Goal: Task Accomplishment & Management: Complete application form

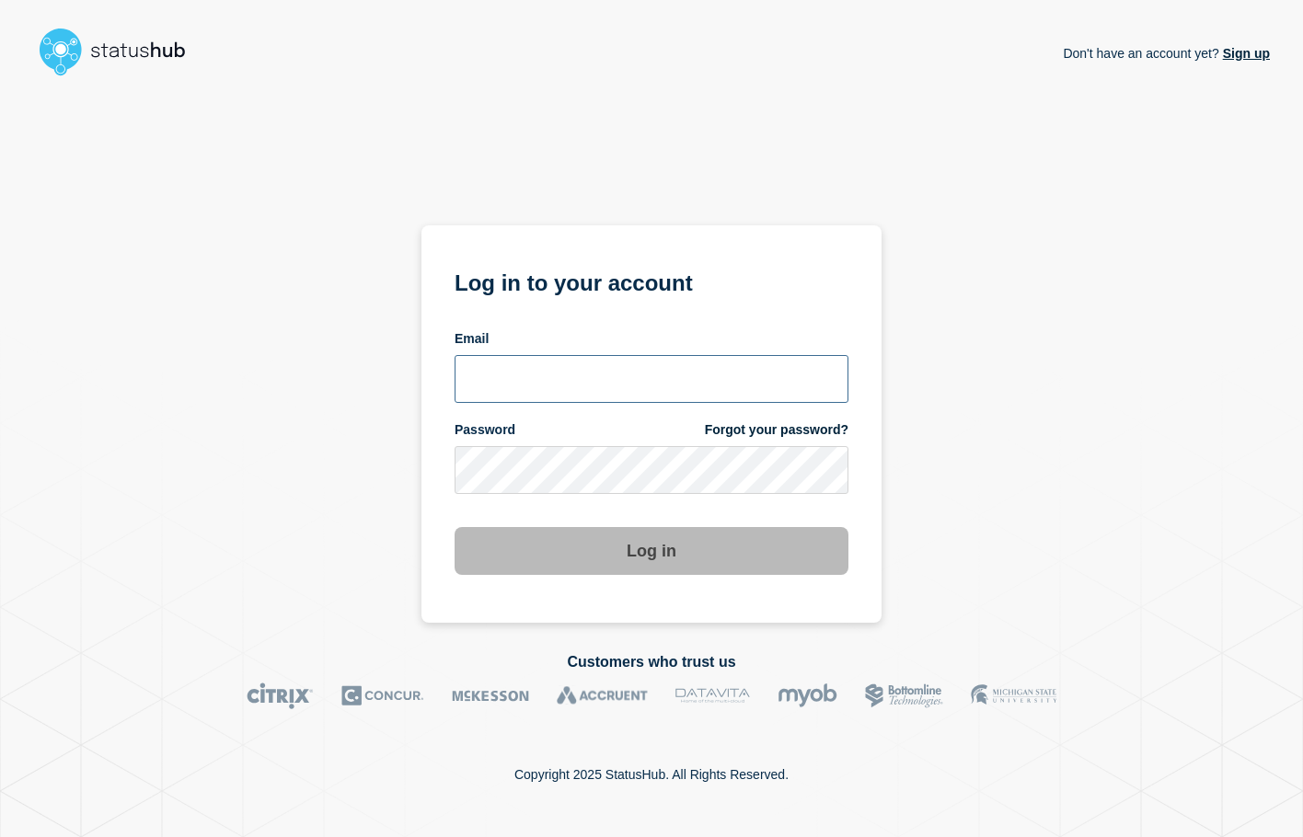
type input "[EMAIL_ADDRESS][DOMAIN_NAME]"
click at [696, 546] on button "Log in" at bounding box center [651, 551] width 394 height 48
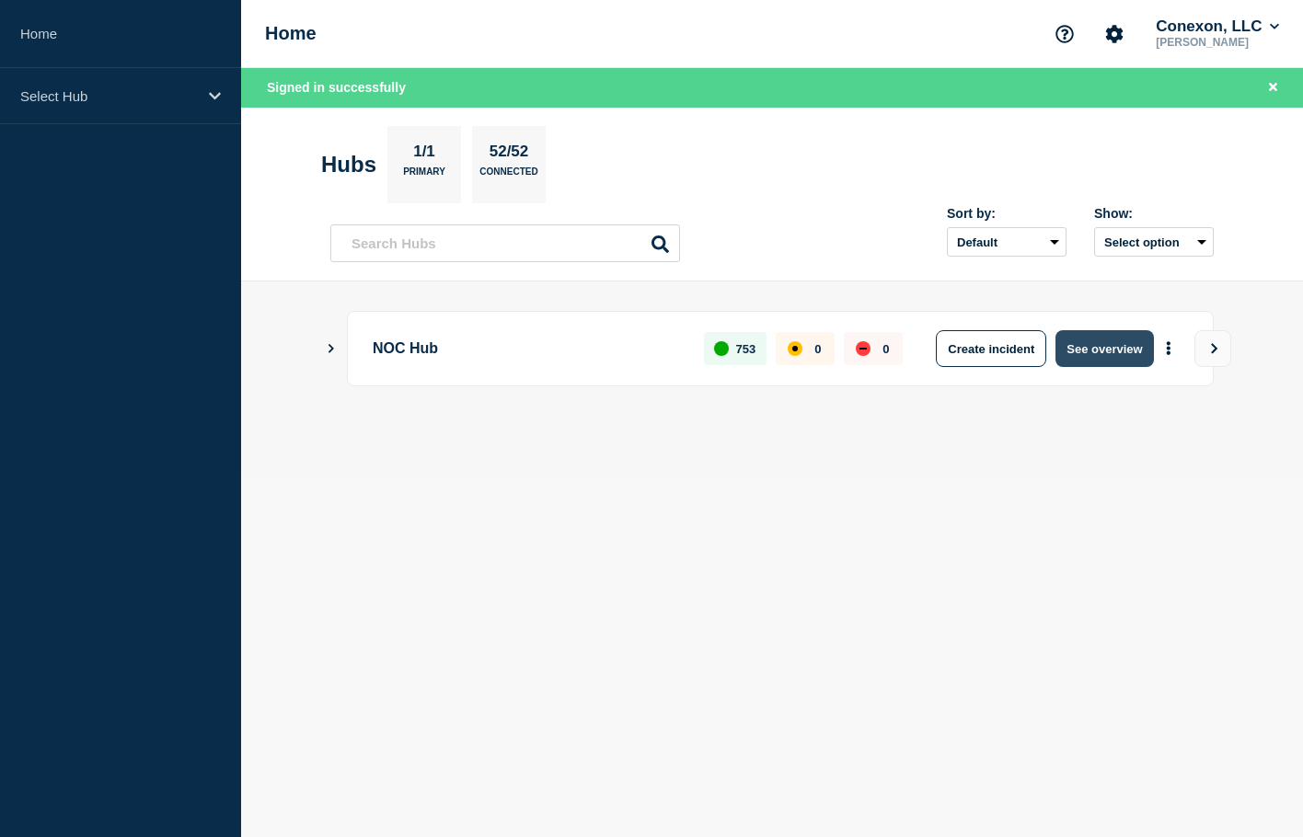
click at [1131, 355] on button "See overview" at bounding box center [1104, 348] width 98 height 37
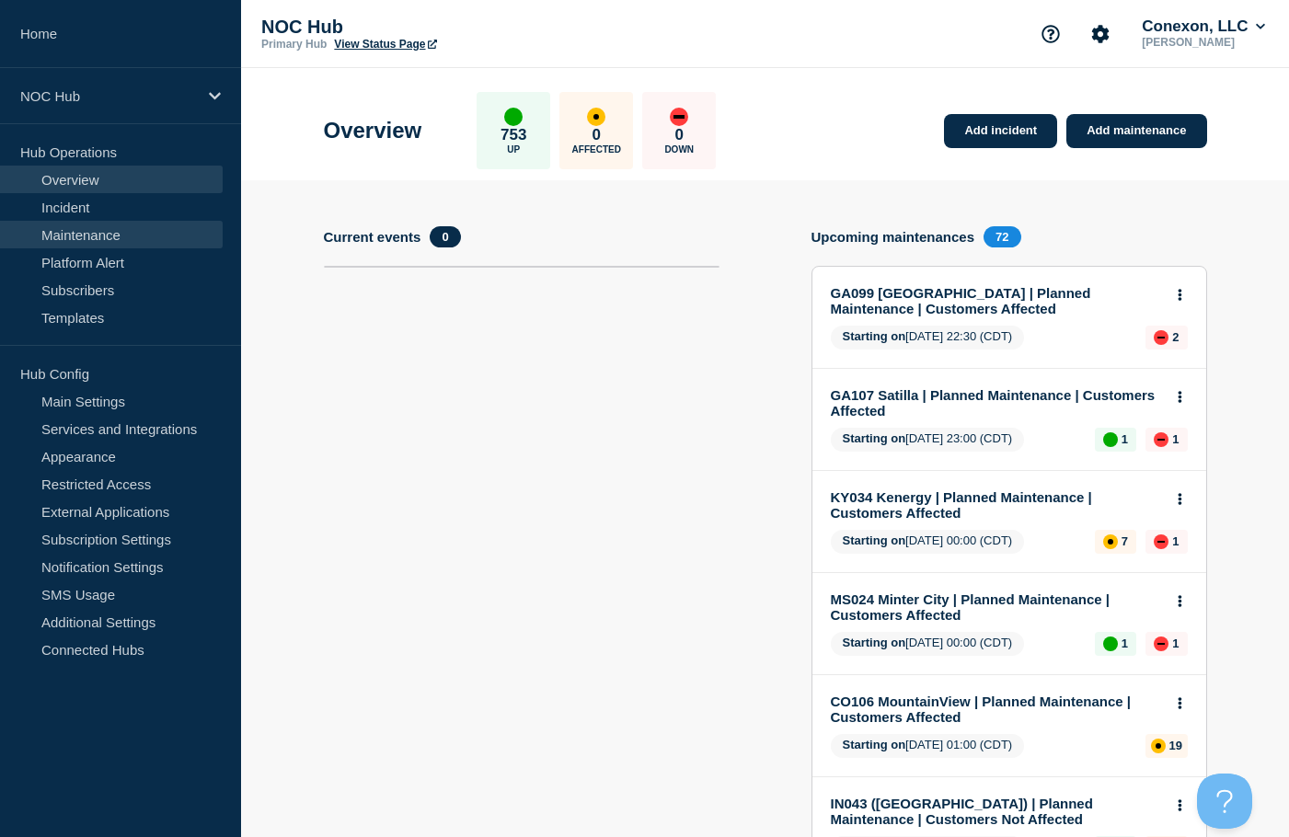
click at [132, 238] on link "Maintenance" at bounding box center [111, 235] width 223 height 28
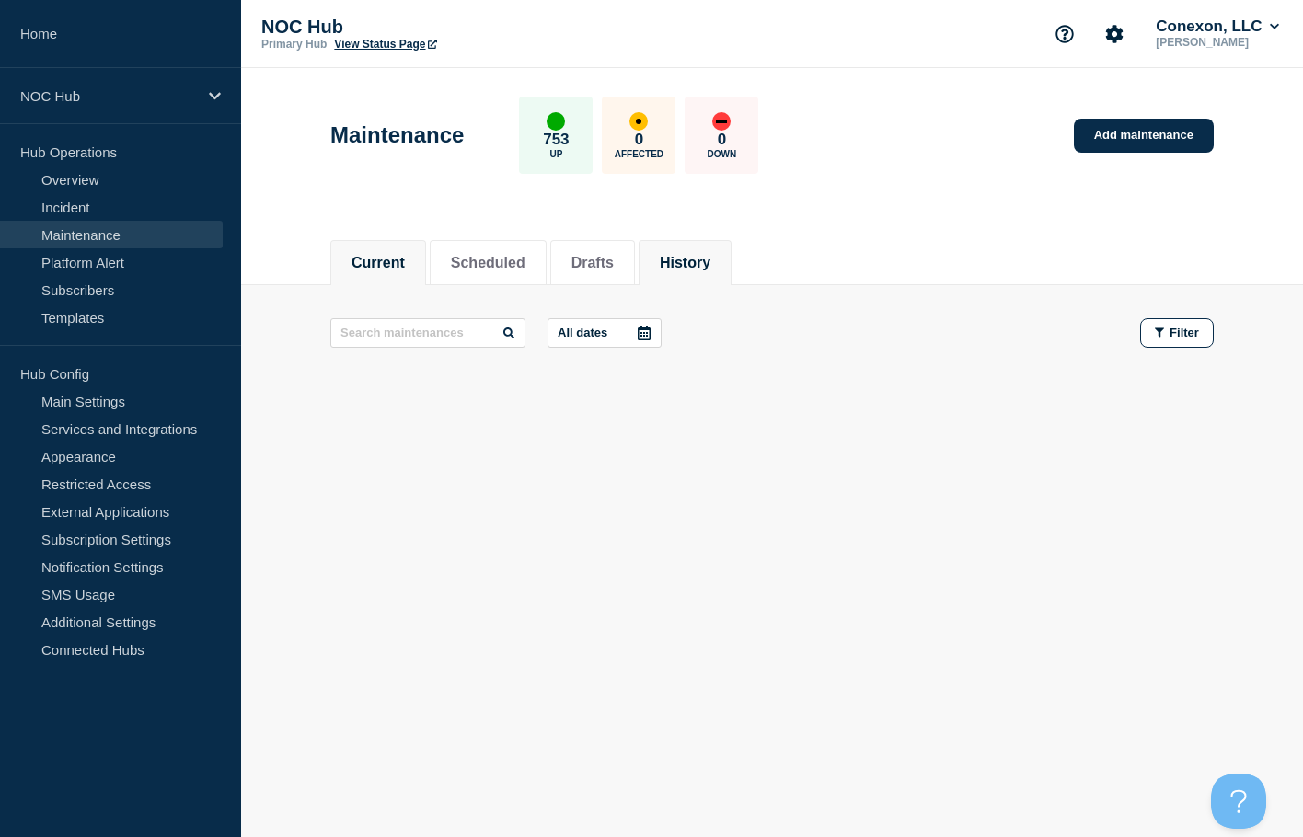
click at [670, 260] on li "History" at bounding box center [684, 262] width 93 height 45
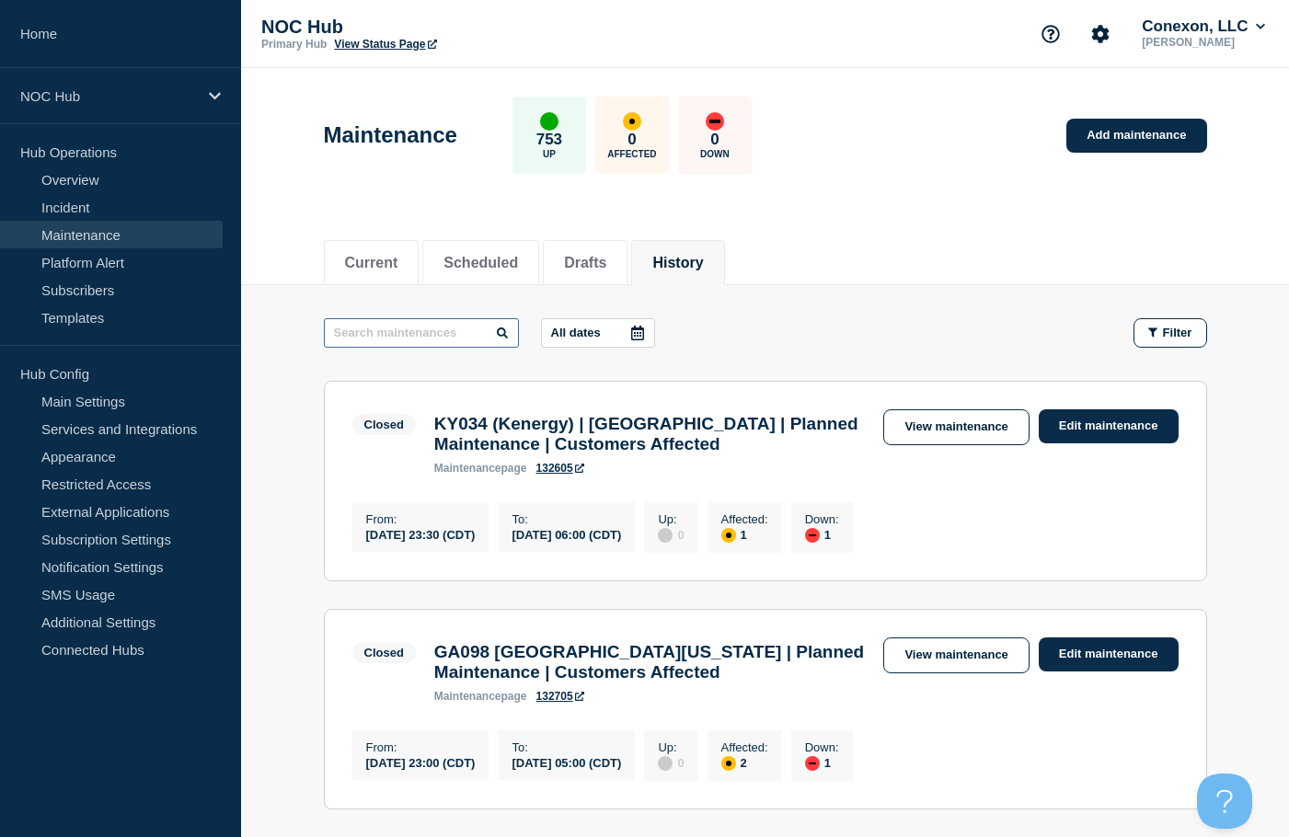
click at [374, 318] on input "text" at bounding box center [421, 332] width 195 height 29
type input "Upgrades"
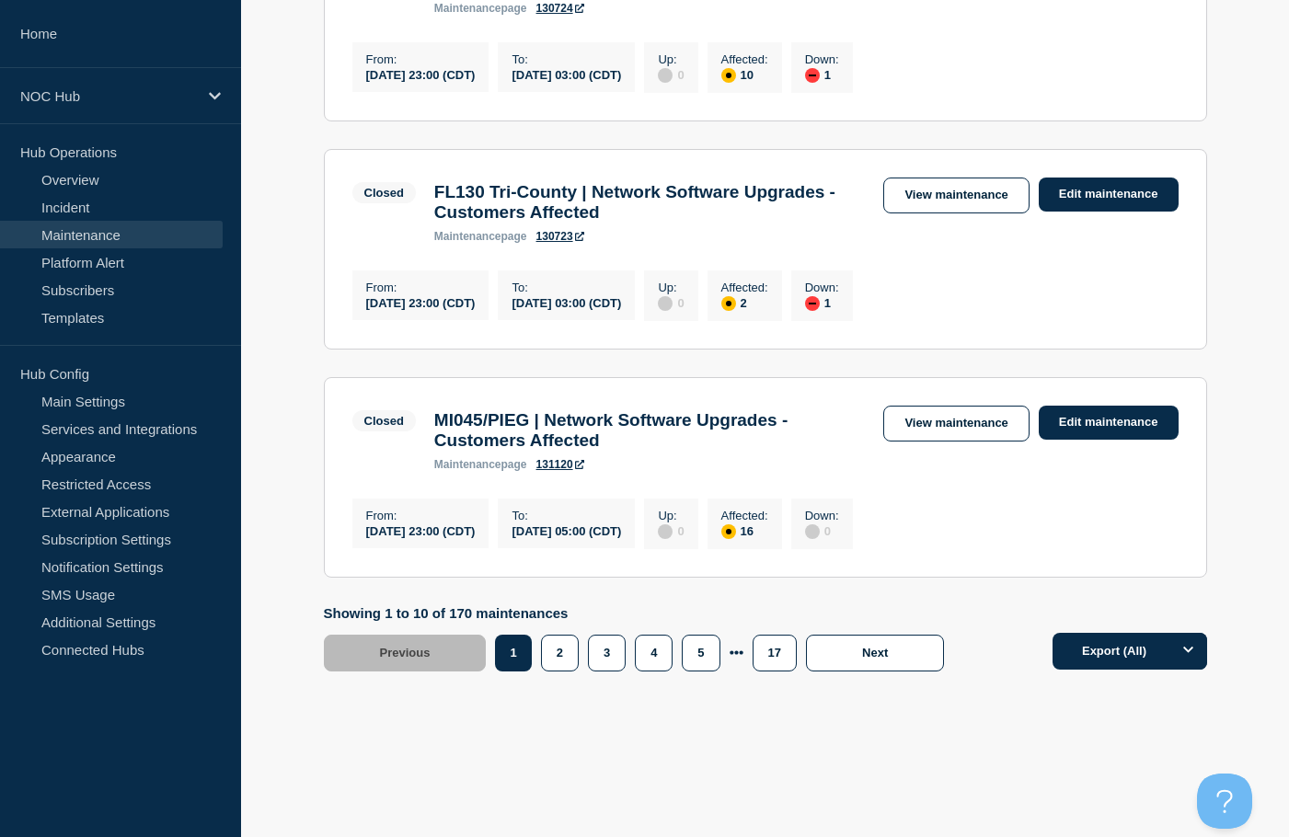
scroll to position [2192, 0]
click at [613, 662] on button "3" at bounding box center [607, 653] width 38 height 37
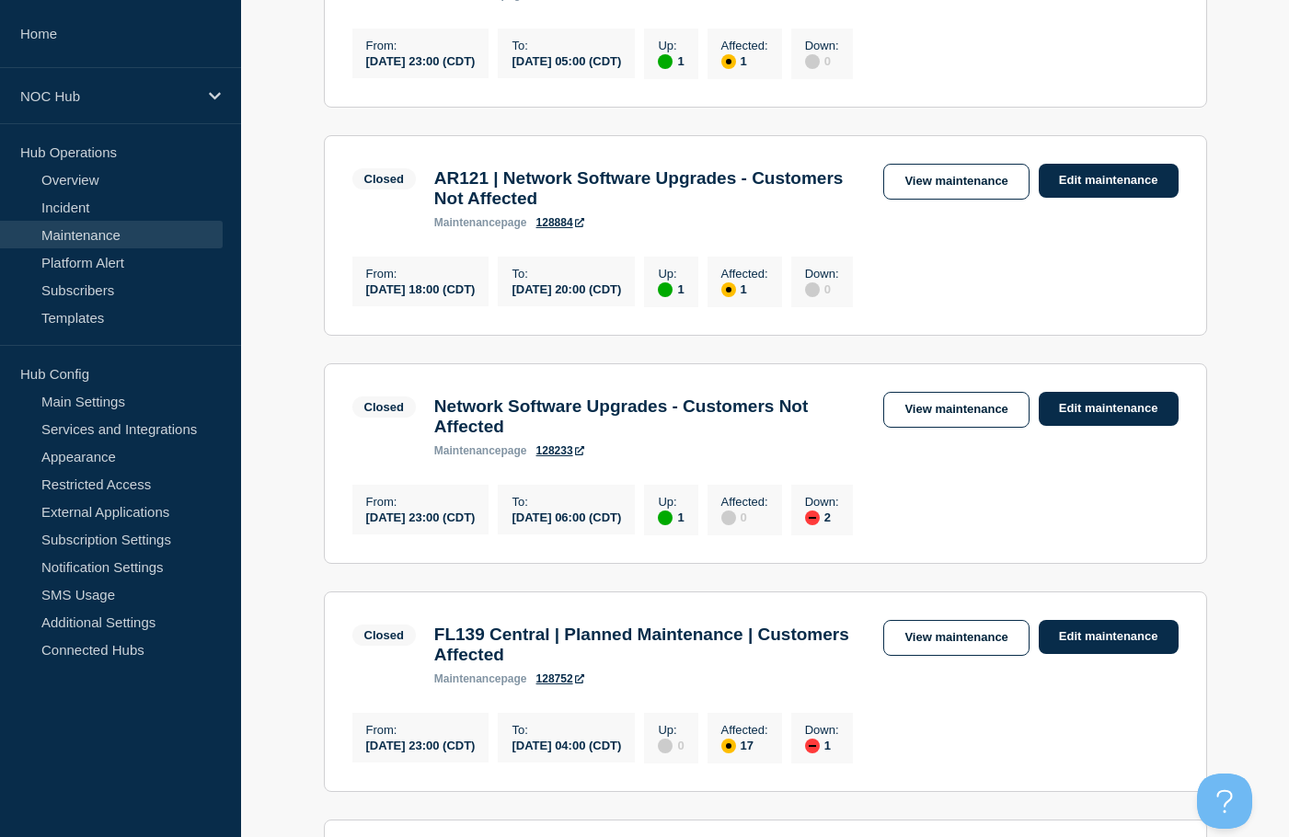
scroll to position [552, 0]
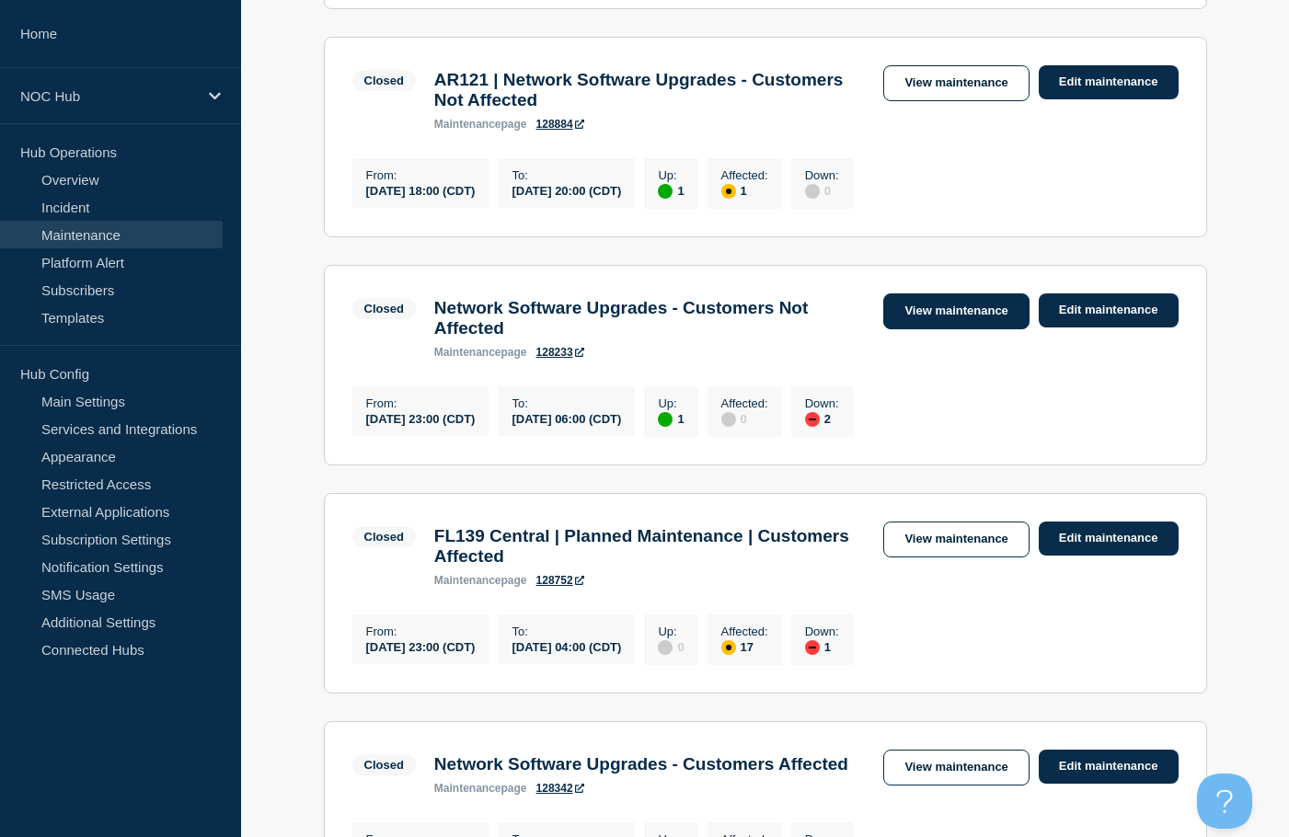
click at [914, 329] on link "View maintenance" at bounding box center [955, 311] width 145 height 36
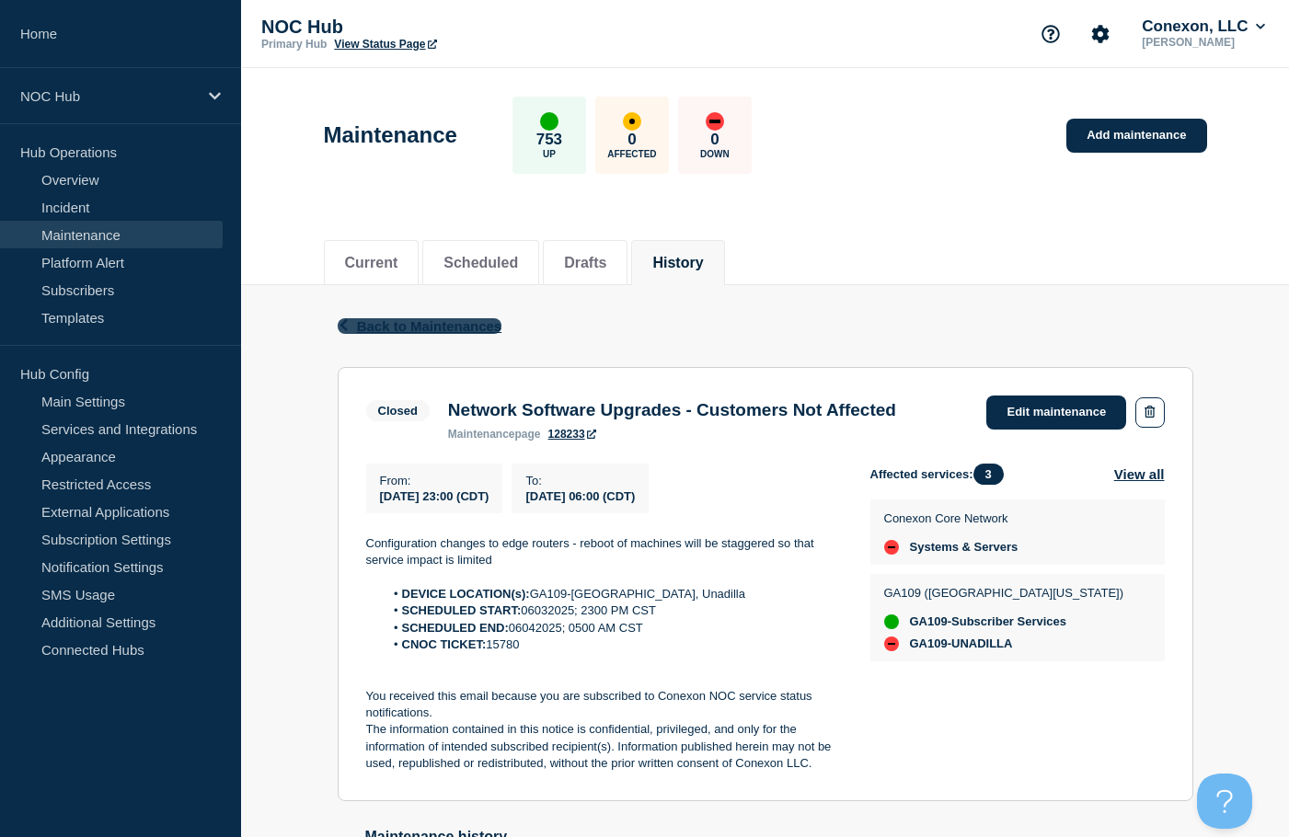
click at [372, 323] on span "Back to Maintenances" at bounding box center [429, 326] width 145 height 16
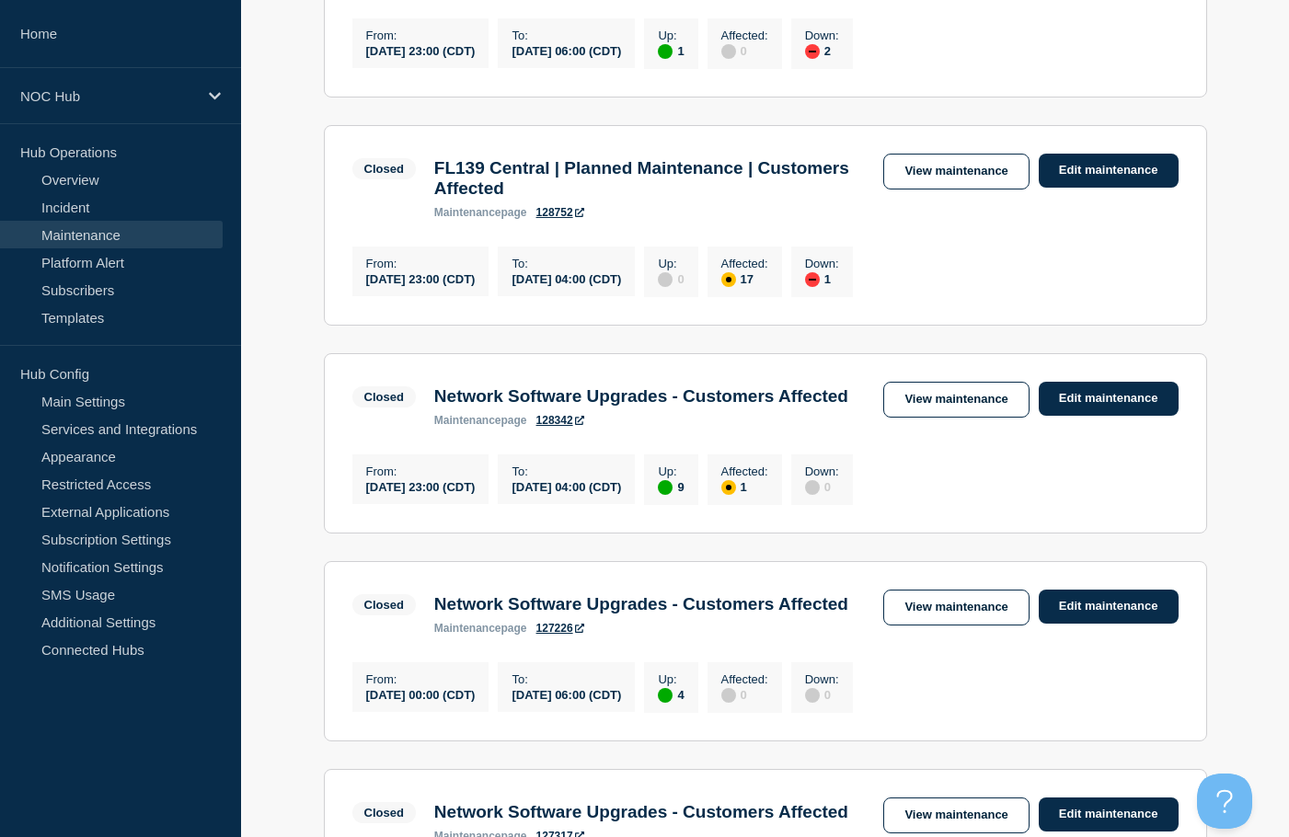
scroll to position [1012, 0]
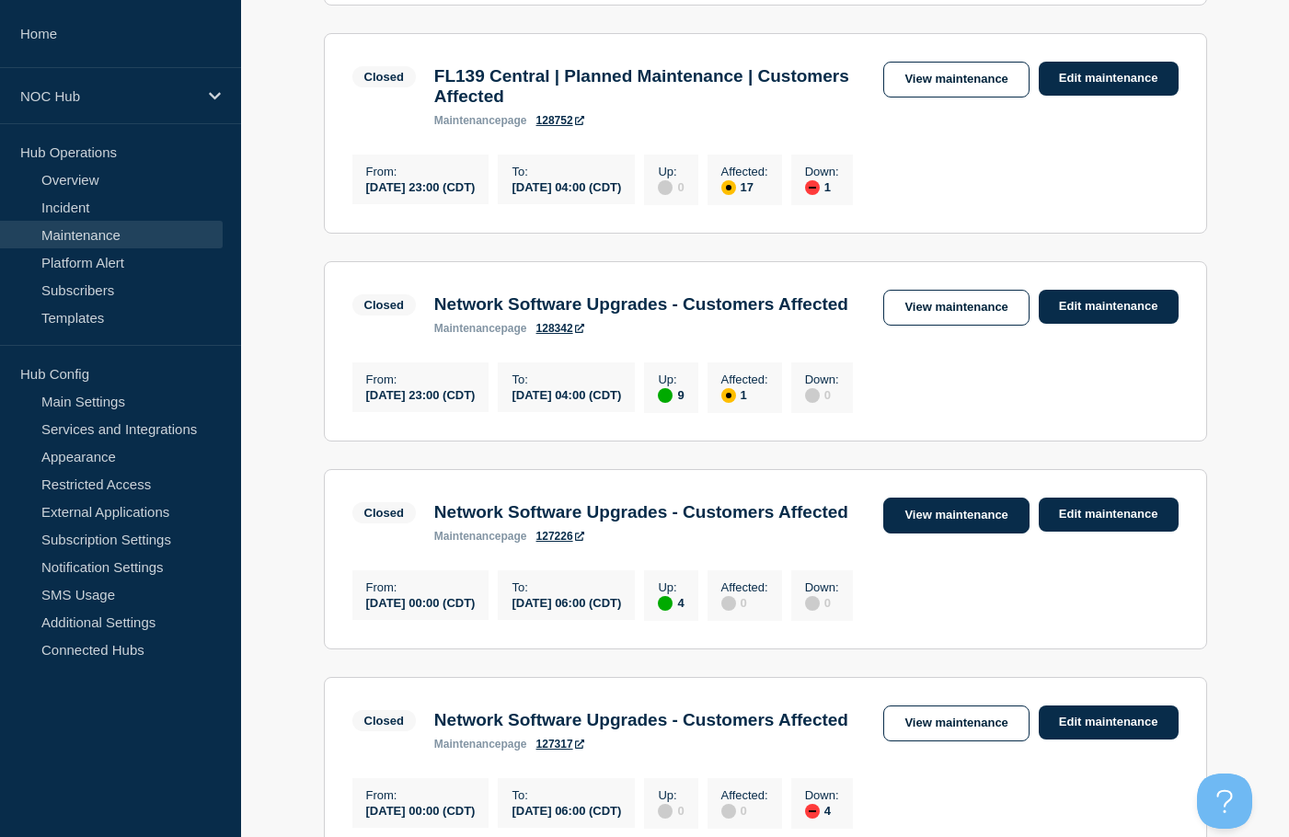
click at [936, 534] on link "View maintenance" at bounding box center [955, 516] width 145 height 36
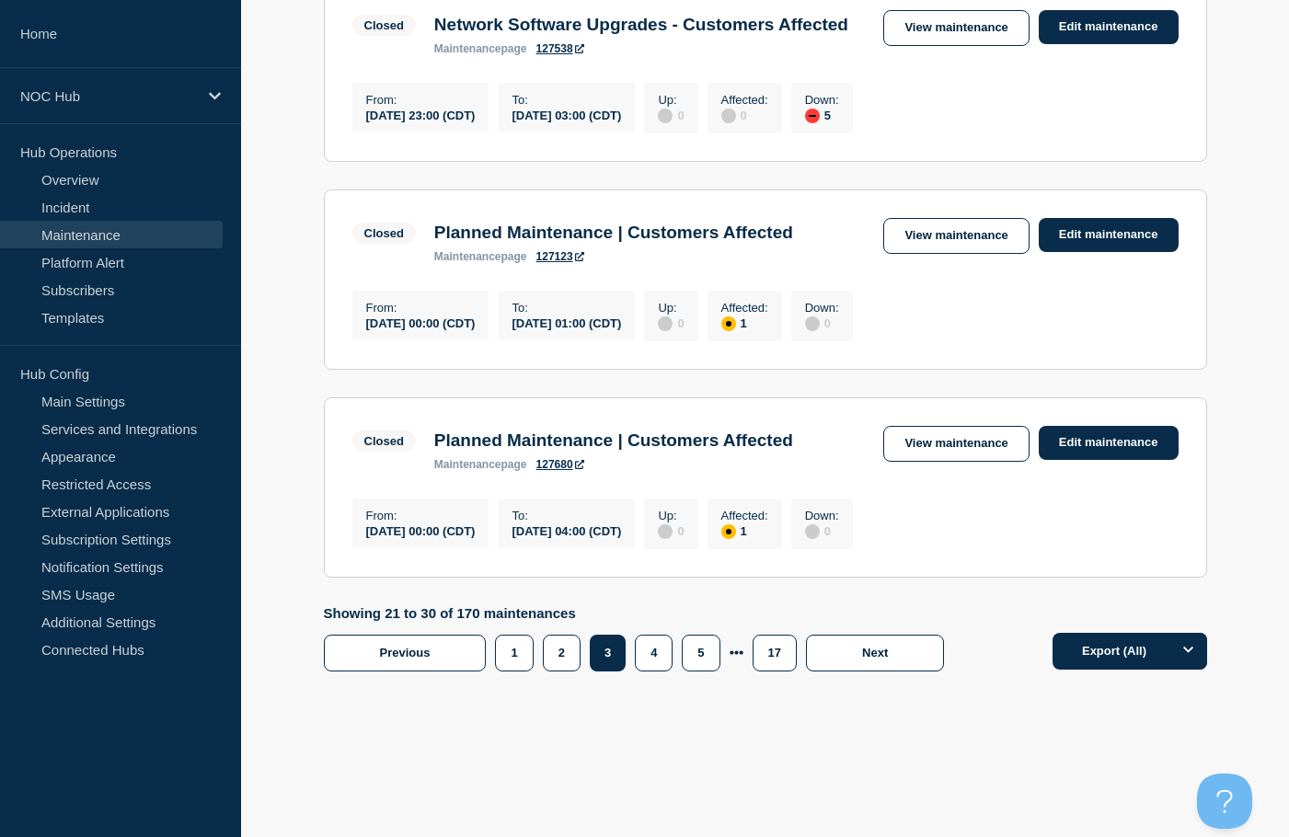
scroll to position [2026, 0]
click at [650, 672] on button "4" at bounding box center [654, 653] width 38 height 37
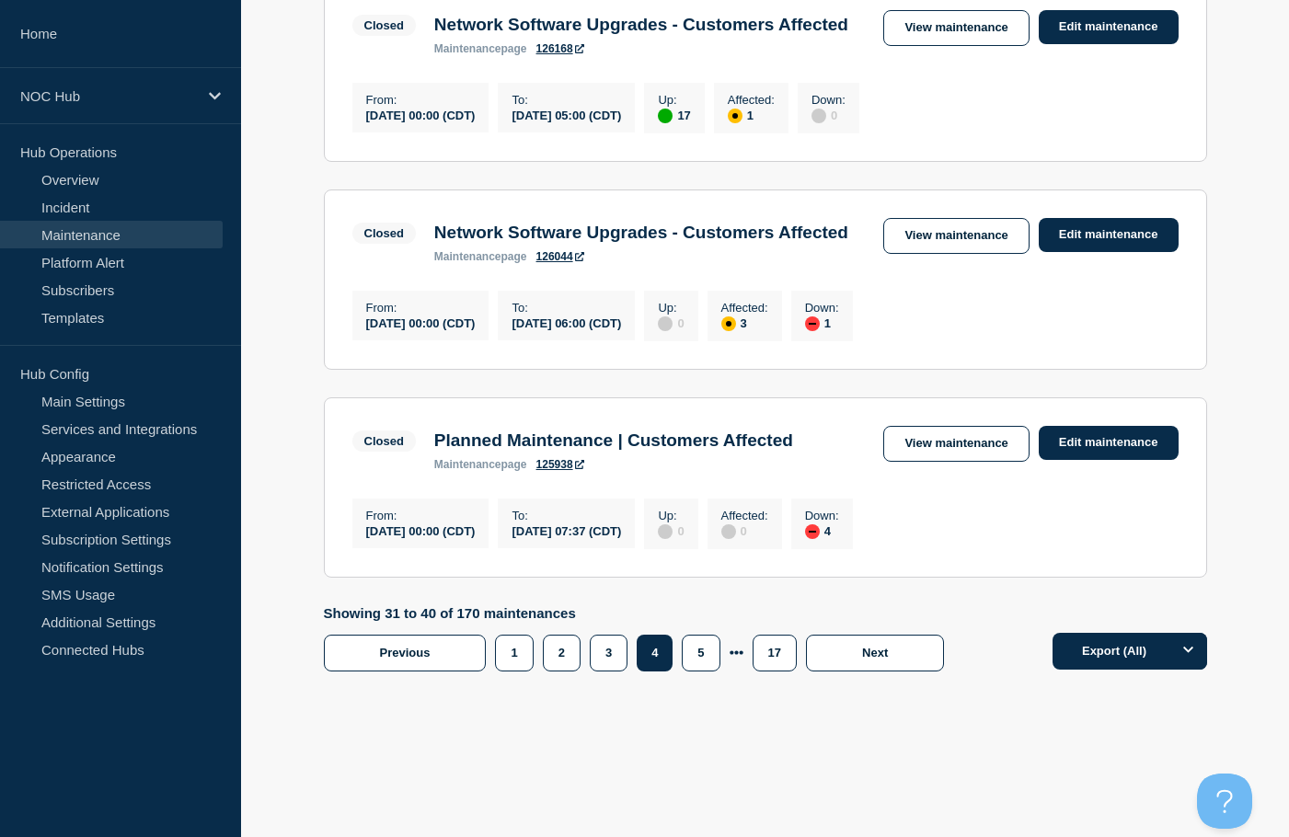
scroll to position [2026, 0]
click at [705, 672] on button "5" at bounding box center [701, 653] width 38 height 37
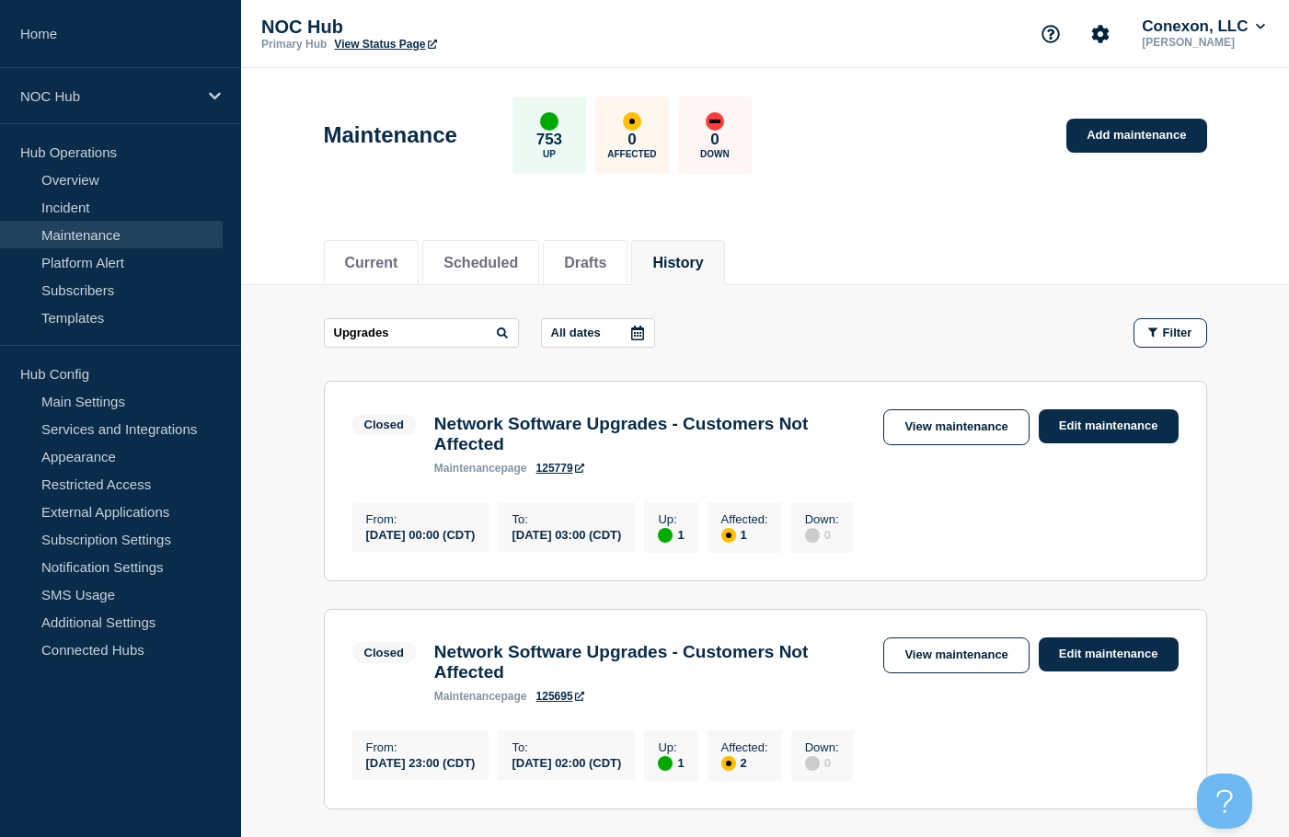
click at [73, 231] on link "Maintenance" at bounding box center [111, 235] width 223 height 28
click at [1159, 134] on link "Add maintenance" at bounding box center [1136, 136] width 140 height 34
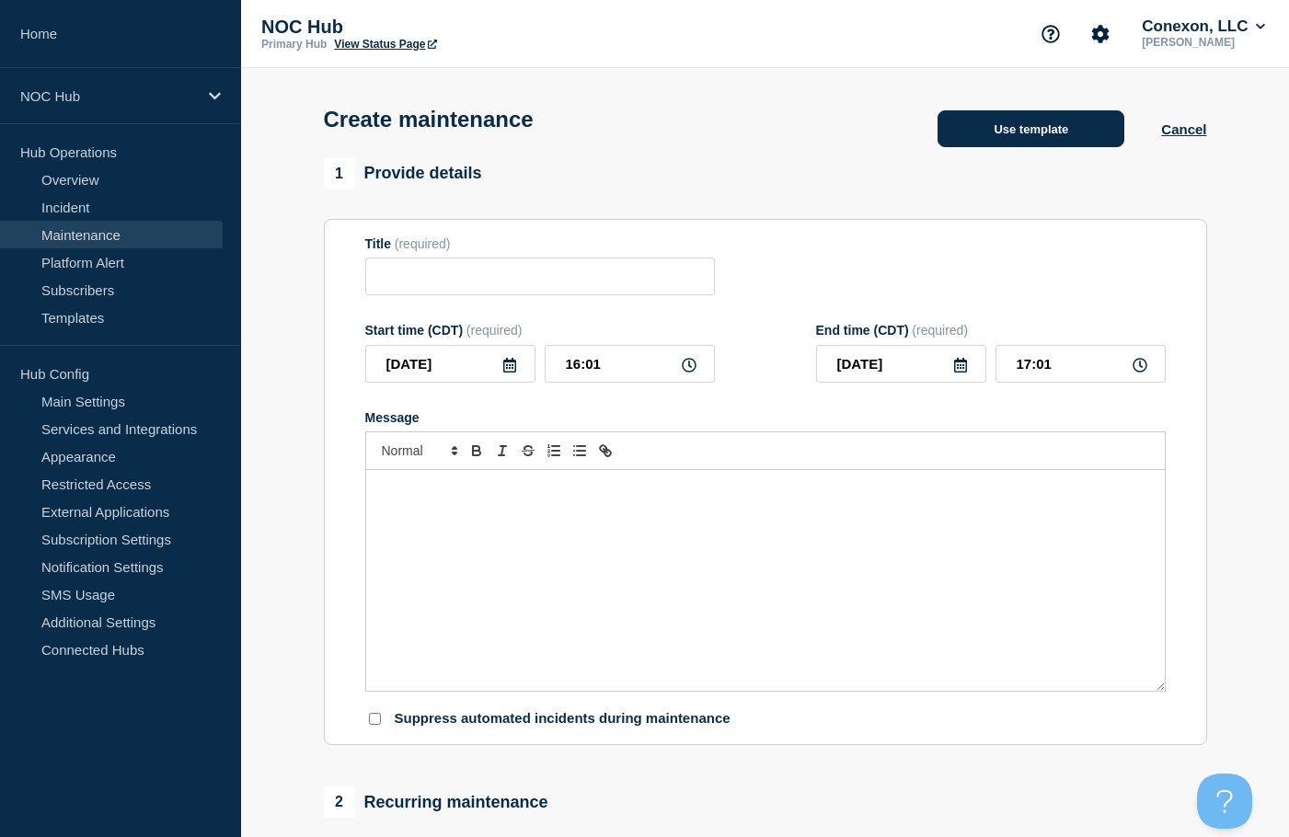
click at [1031, 121] on button "Use template" at bounding box center [1030, 128] width 187 height 37
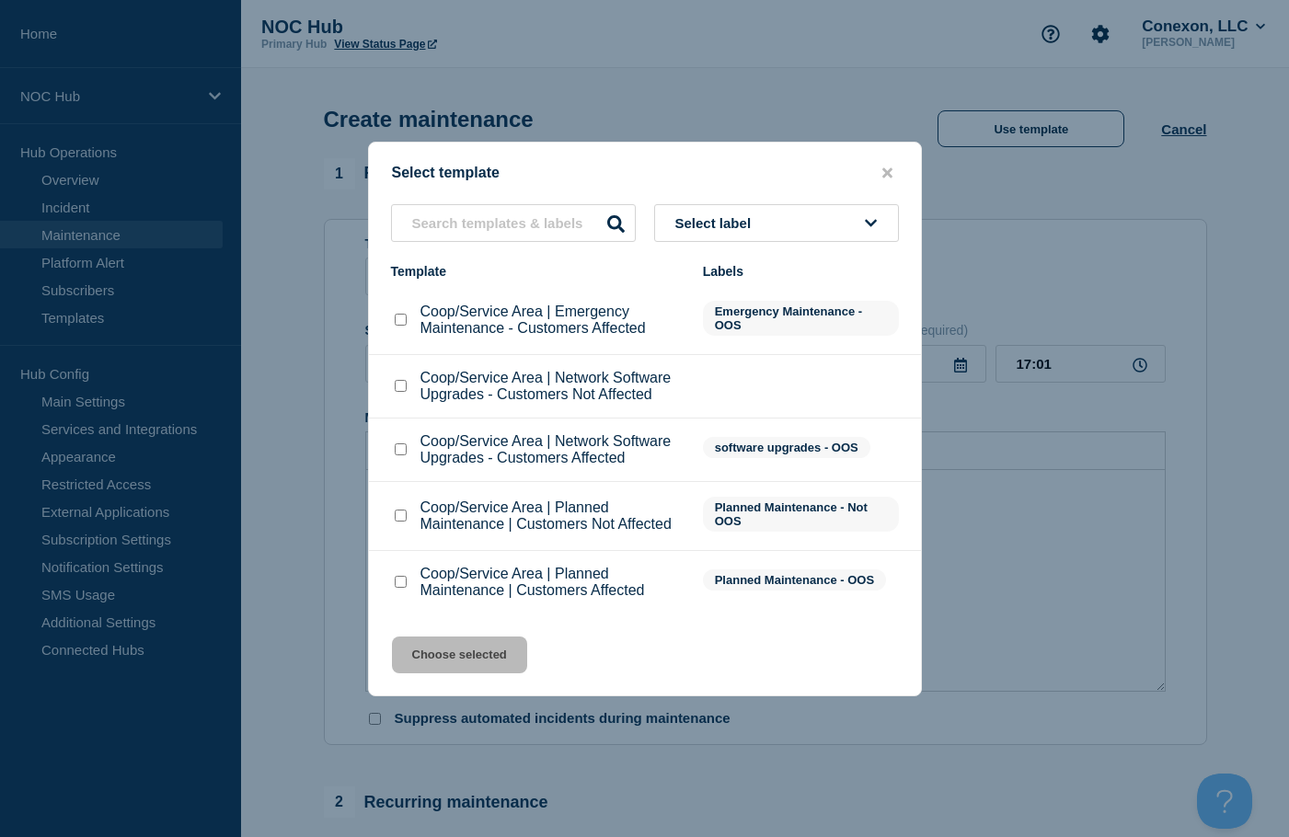
click at [400, 452] on input "Coop/Service Area | Network Software Upgrades - Customers Affected checkbox" at bounding box center [401, 449] width 12 height 12
checkbox input "true"
click at [473, 653] on button "Choose selected" at bounding box center [459, 655] width 135 height 37
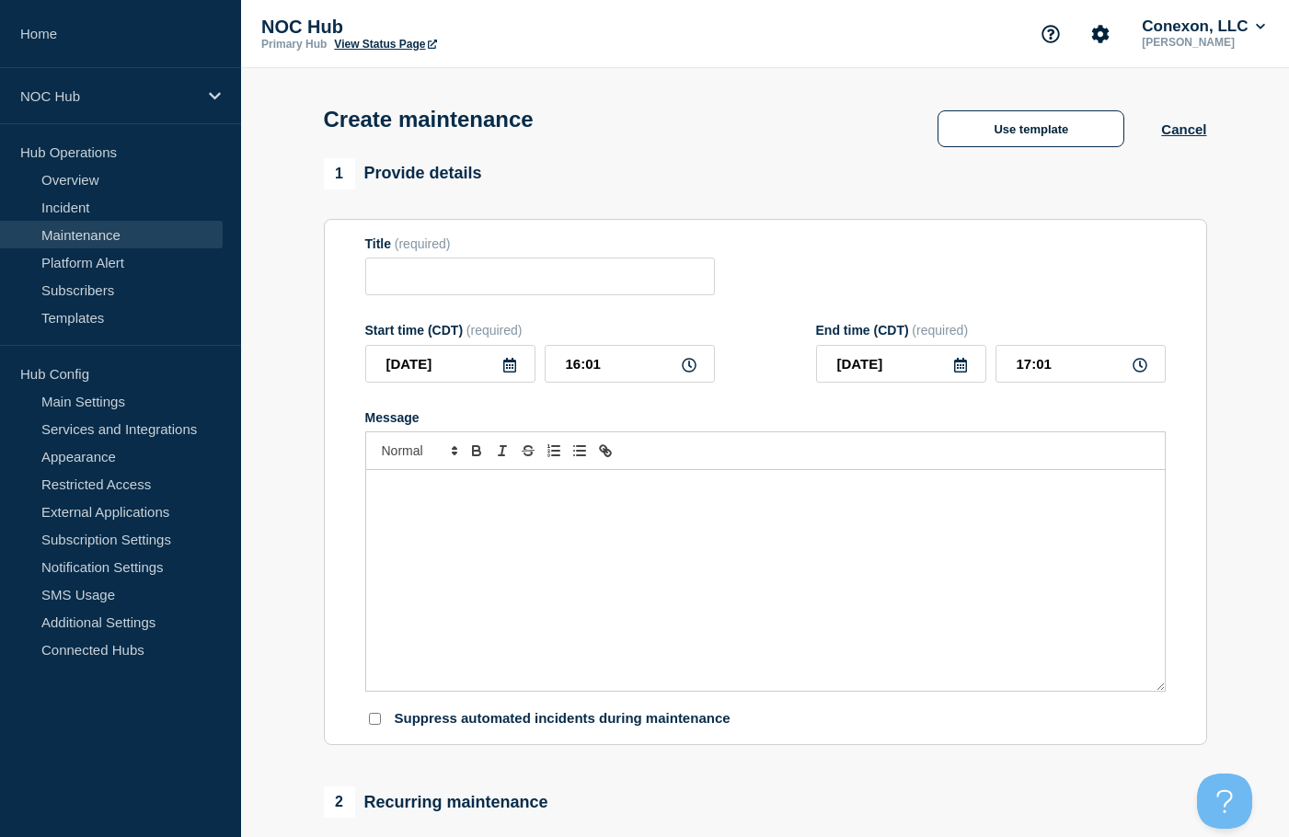
type input "Coop/Service Area | Network Software Upgrades - Customers Affected"
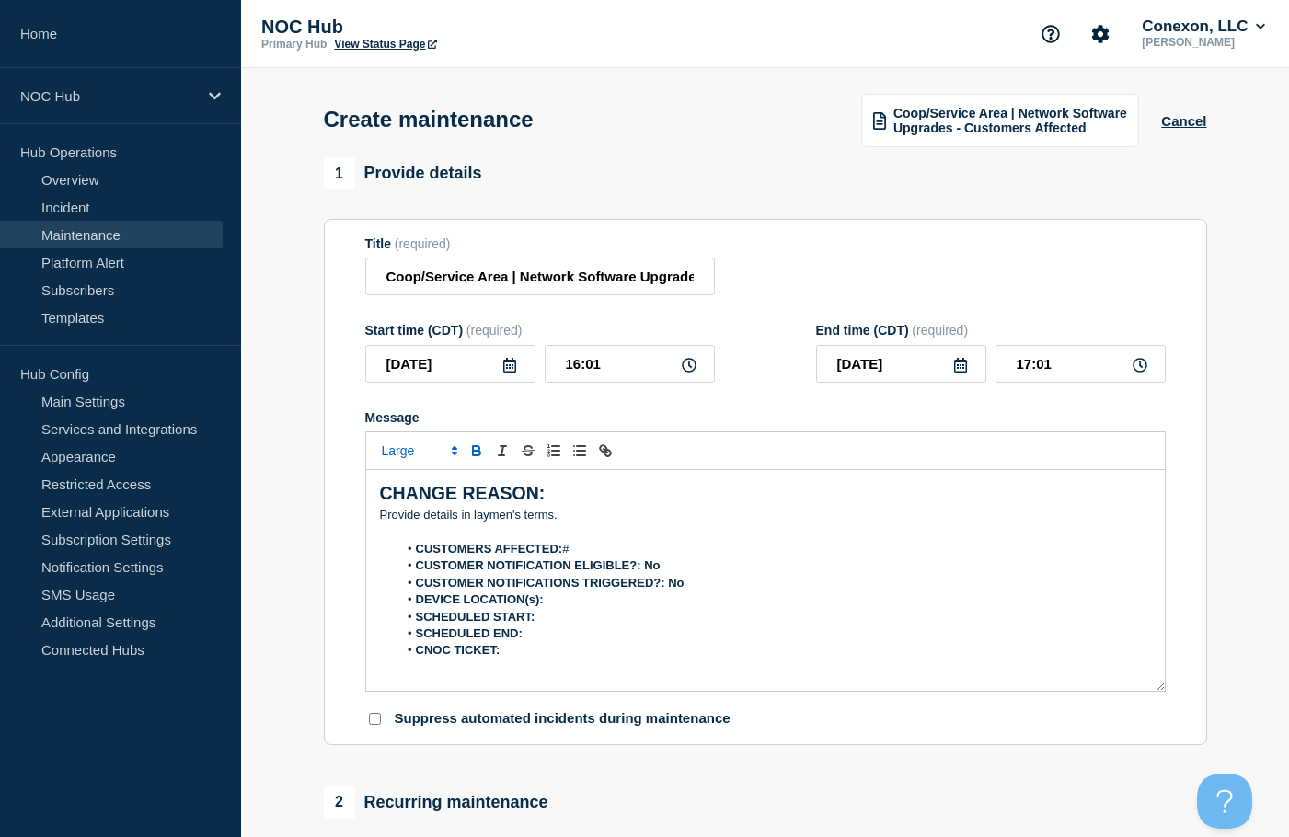
drag, startPoint x: 565, startPoint y: 519, endPoint x: 470, endPoint y: 581, distance: 113.0
click at [565, 519] on p "﻿Provide details in laymen's terms." at bounding box center [765, 515] width 771 height 17
drag, startPoint x: 562, startPoint y: 522, endPoint x: 363, endPoint y: 519, distance: 198.7
click at [363, 519] on section "Title (required) Coop/Service Area | Network Software Upgrades - Customers Affe…" at bounding box center [765, 482] width 883 height 527
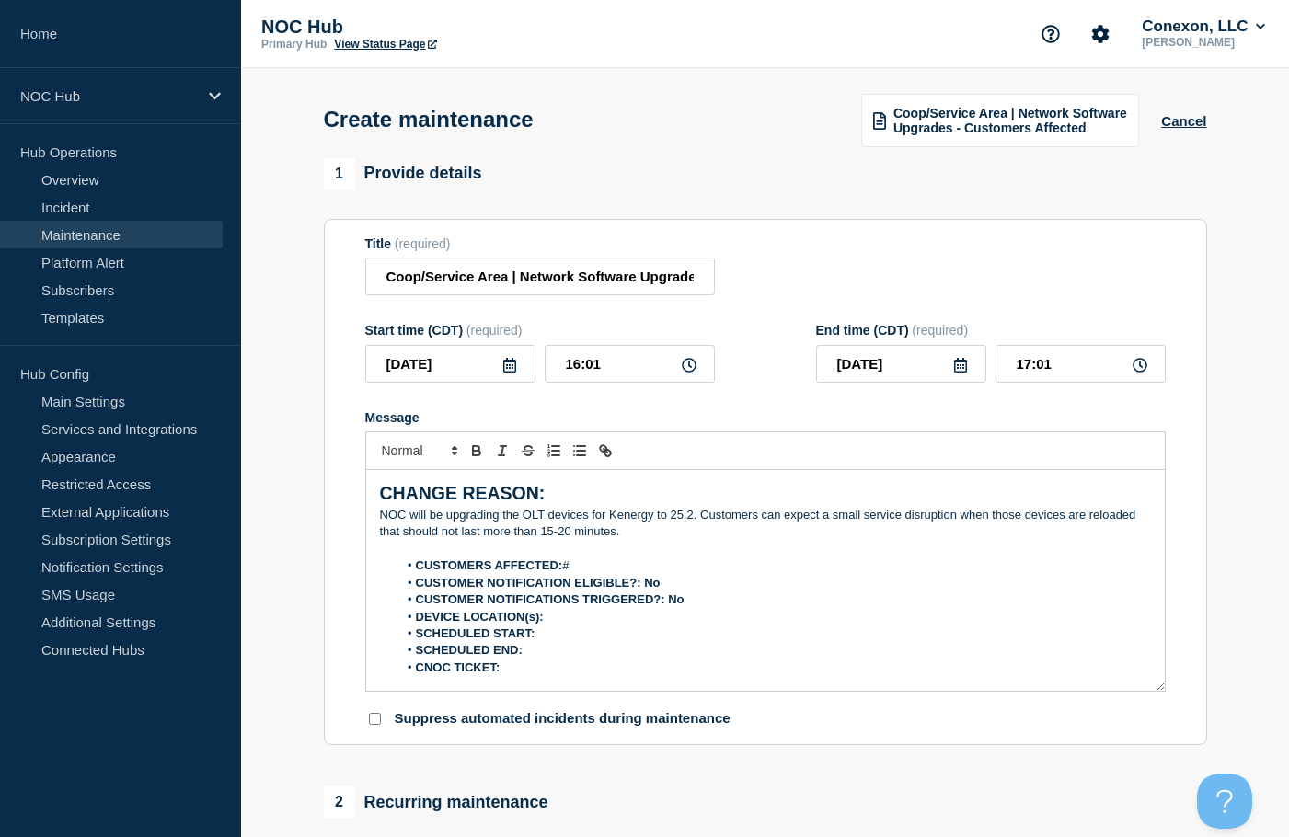
click at [592, 567] on li "CUSTOMERS AFFECTED: #" at bounding box center [773, 566] width 753 height 17
click at [675, 580] on li "CUSTOMER NOTIFICATION ELIGIBLE?: No" at bounding box center [773, 583] width 753 height 17
click at [699, 603] on li "CUSTOMER NOTIFICATIONS TRIGGERED?: No" at bounding box center [773, 600] width 753 height 17
click at [590, 620] on li "DEVICE LOCATION(s):" at bounding box center [773, 617] width 753 height 17
click at [585, 626] on li "DEVICE LOCATION(s): KY034" at bounding box center [773, 617] width 753 height 17
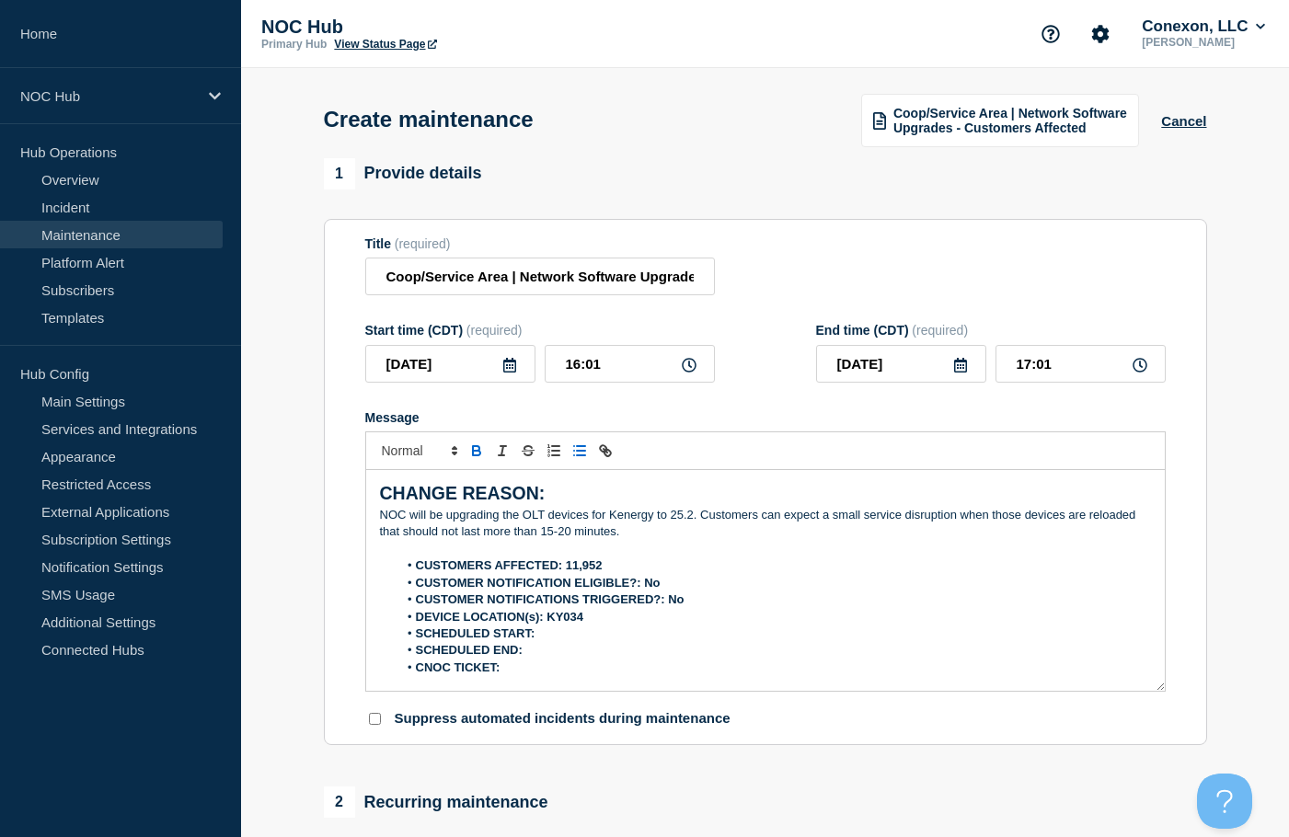
click at [585, 636] on li "SCHEDULED START:" at bounding box center [773, 634] width 753 height 17
click at [558, 653] on li "SCHEDULED END:" at bounding box center [773, 650] width 753 height 17
click at [535, 676] on li "CNOC TICKET:" at bounding box center [773, 668] width 753 height 17
click at [613, 618] on li "DEVICE LOCATION(s): KY034" at bounding box center [773, 617] width 753 height 17
click at [617, 626] on li "DEVICE LOCATION(s): KY034" at bounding box center [773, 617] width 753 height 17
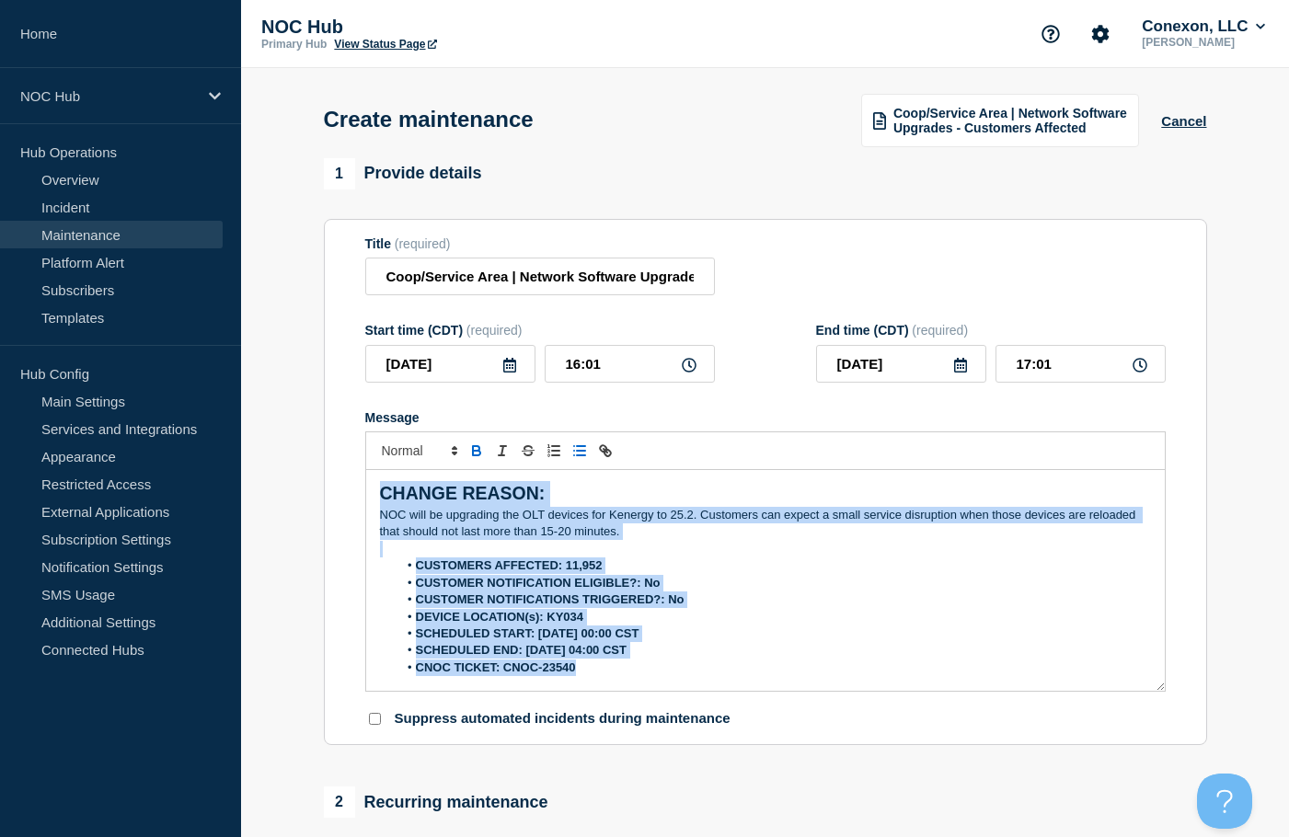
drag, startPoint x: 617, startPoint y: 671, endPoint x: 347, endPoint y: 489, distance: 325.6
click at [347, 489] on section "Title (required) Coop/Service Area | Network Software Upgrades - Customers Affe…" at bounding box center [765, 482] width 883 height 527
copy div "CHANGE REASON: NOC will be upgrading the OLT devices for Kenergy to 25.2. Custo…"
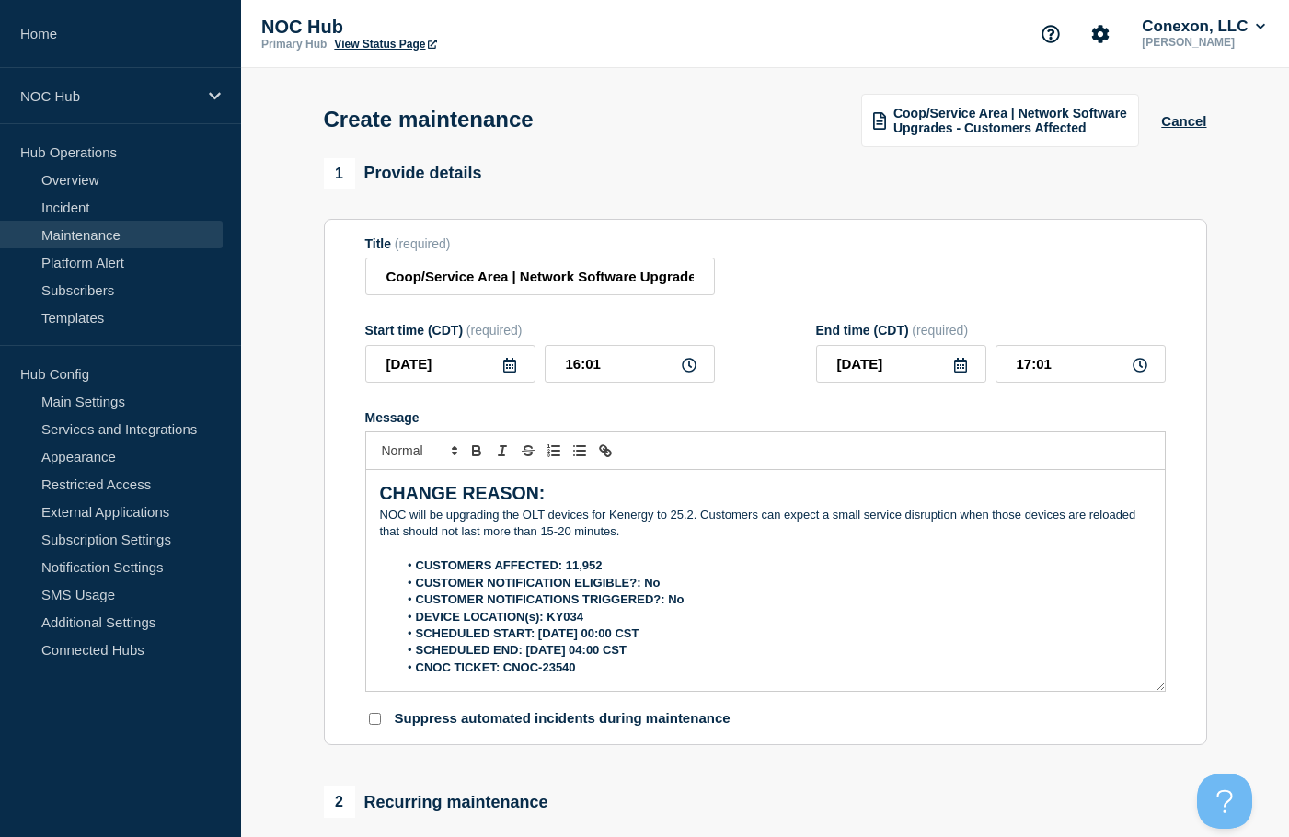
drag, startPoint x: 628, startPoint y: 155, endPoint x: 539, endPoint y: 6, distance: 174.5
click at [628, 155] on div "Create maintenance Coop/Service Area | Network Software Upgrades - Customers Af…" at bounding box center [765, 113] width 925 height 90
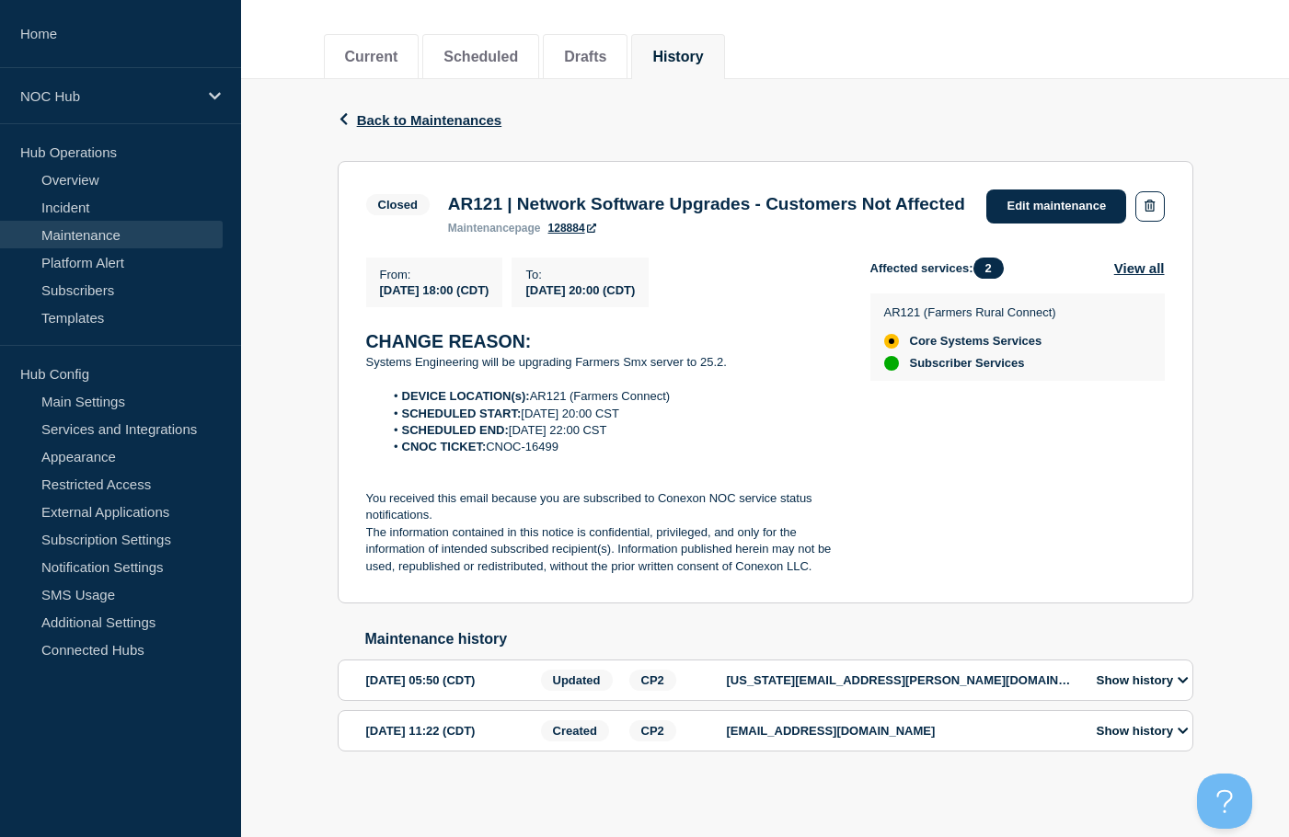
scroll to position [243, 0]
click at [489, 728] on div "[DATE] 11:22 (CDT)" at bounding box center [450, 730] width 169 height 21
click at [811, 728] on p "xandra.martens@conexon.us" at bounding box center [902, 731] width 350 height 14
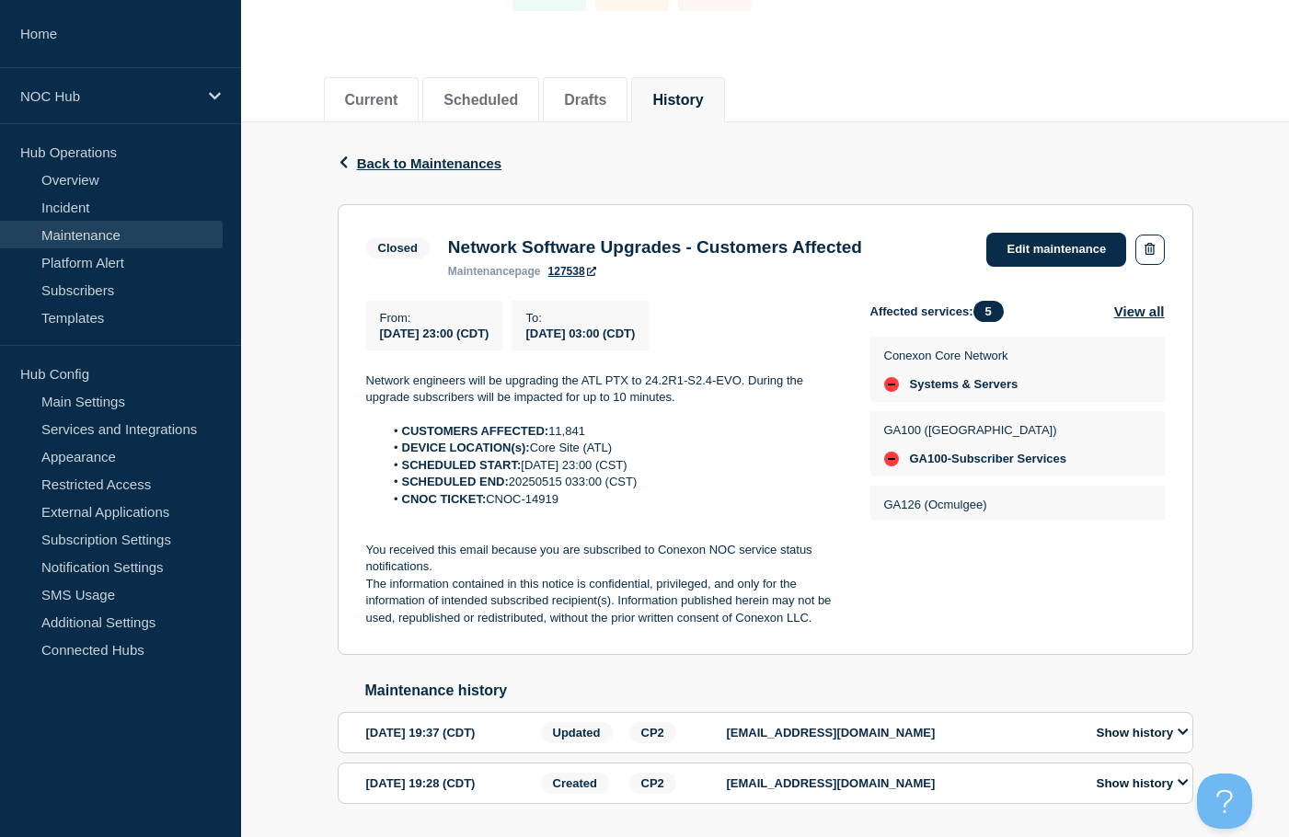
scroll to position [184, 0]
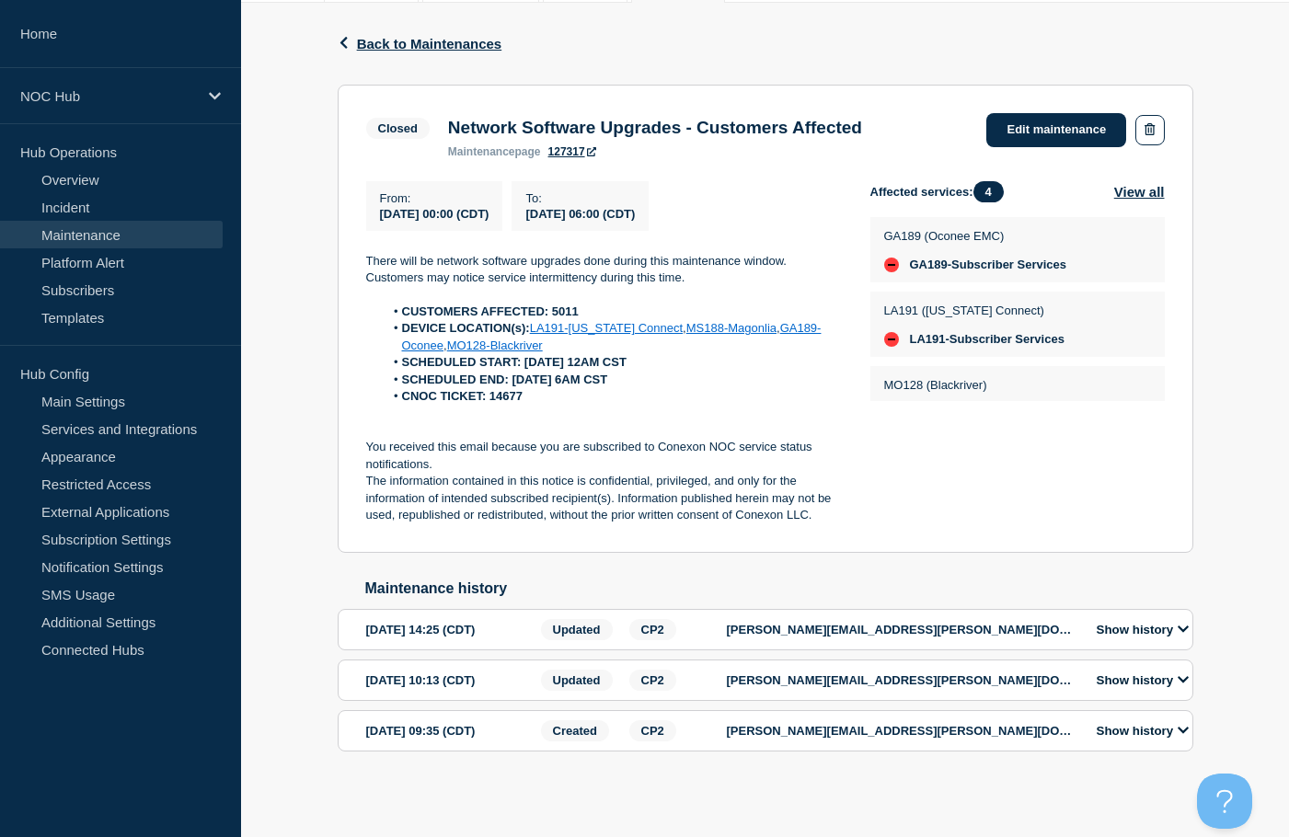
scroll to position [294, 0]
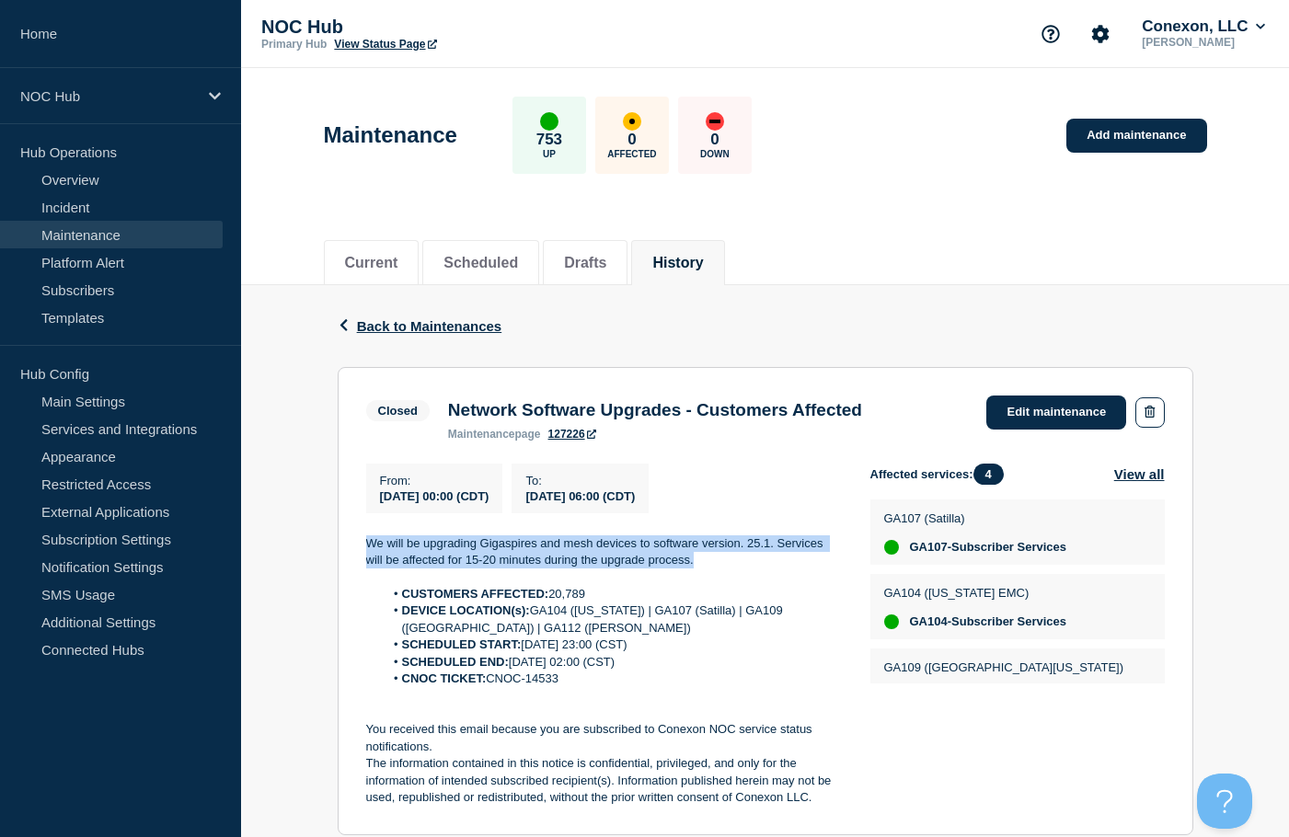
drag, startPoint x: 709, startPoint y: 574, endPoint x: 355, endPoint y: 549, distance: 355.1
click at [355, 549] on section "Closed Network Software Upgrades - Customers Affected maintenance page 127226 E…" at bounding box center [766, 601] width 856 height 468
copy p "We will be upgrading Gigaspires and mesh devices to software version. 25.1. Ser…"
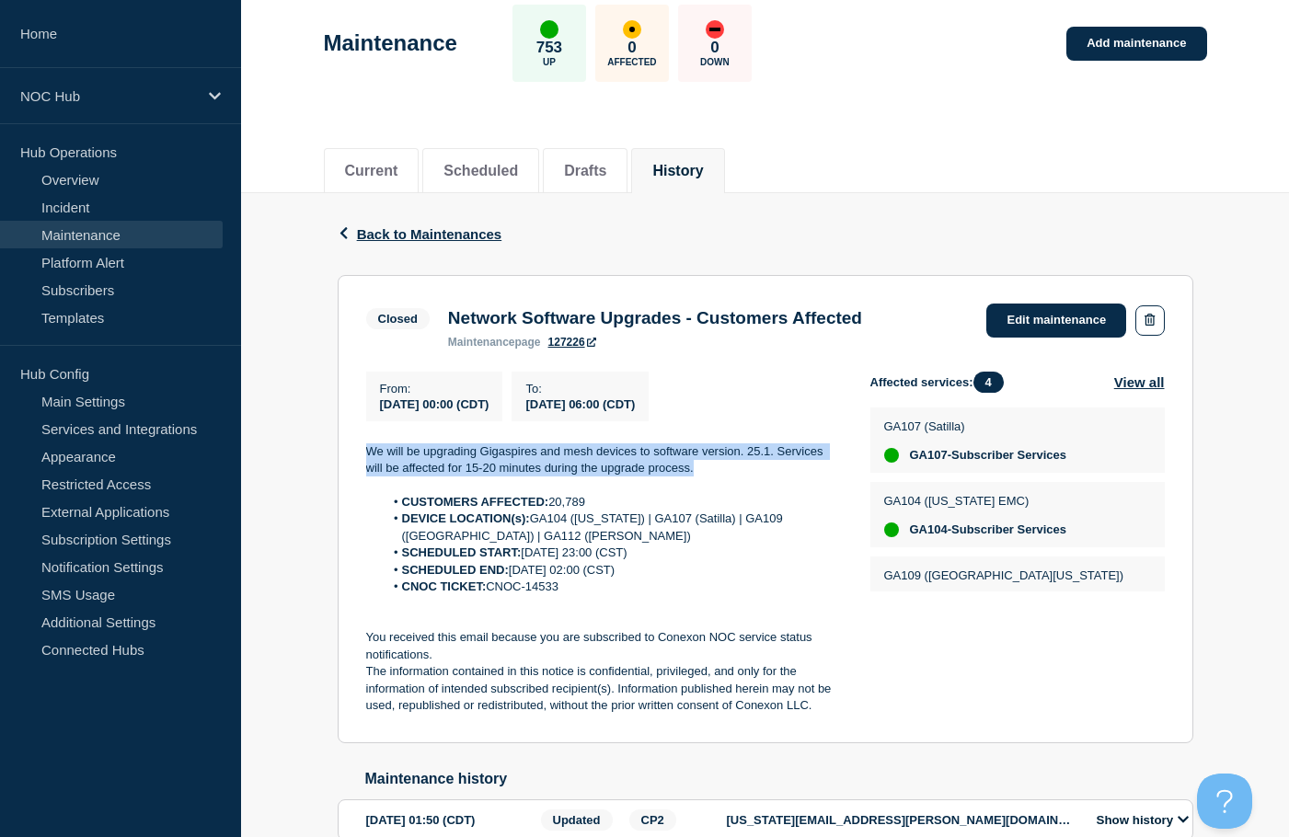
scroll to position [244, 0]
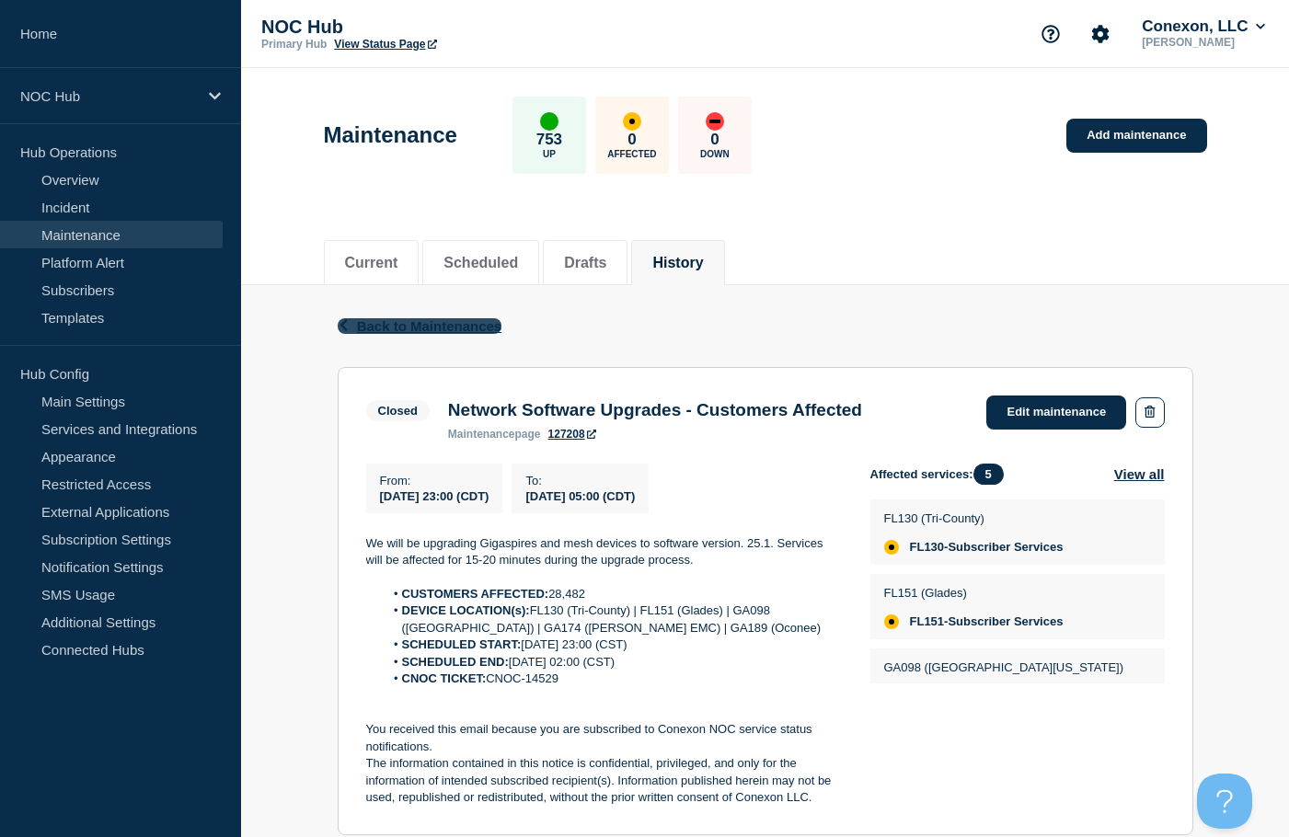
click at [428, 329] on span "Back to Maintenances" at bounding box center [429, 326] width 145 height 16
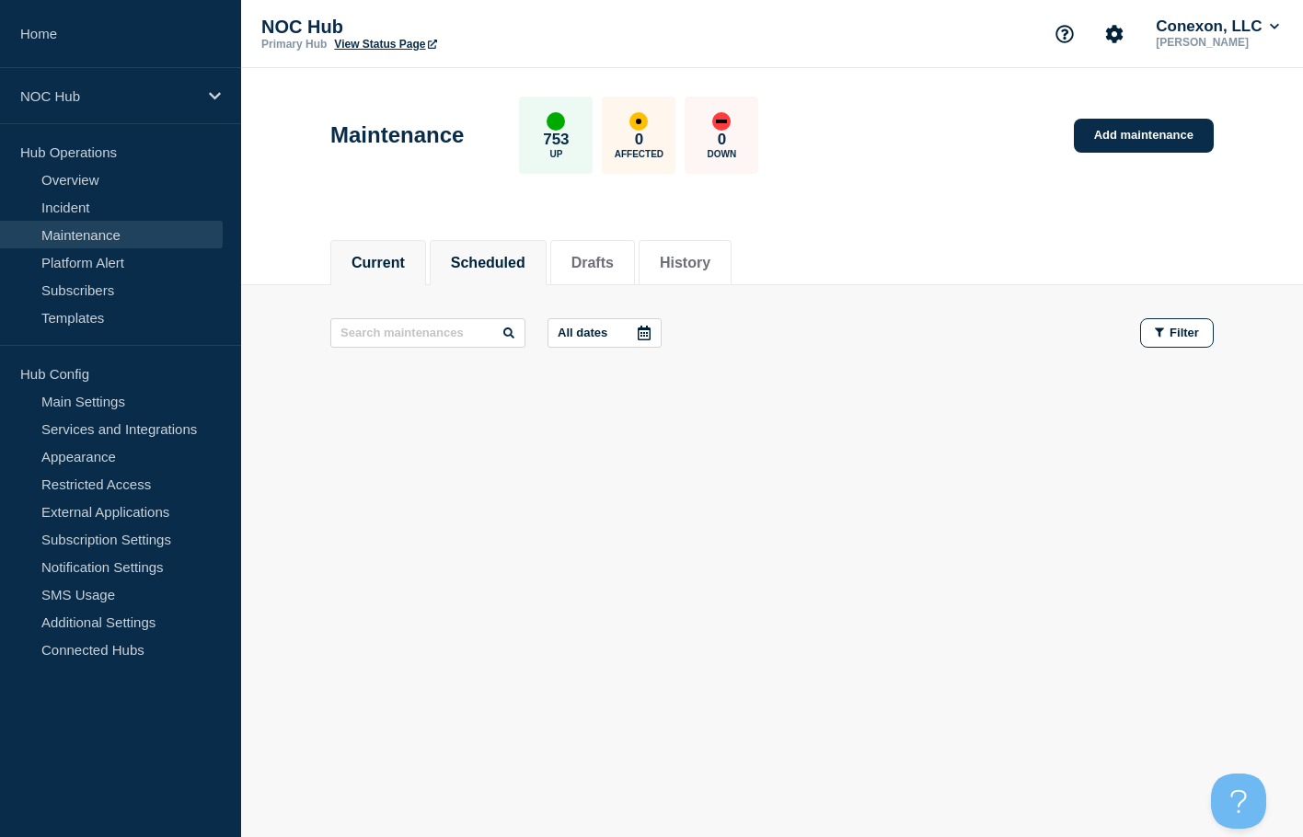
click at [491, 268] on button "Scheduled" at bounding box center [488, 263] width 75 height 17
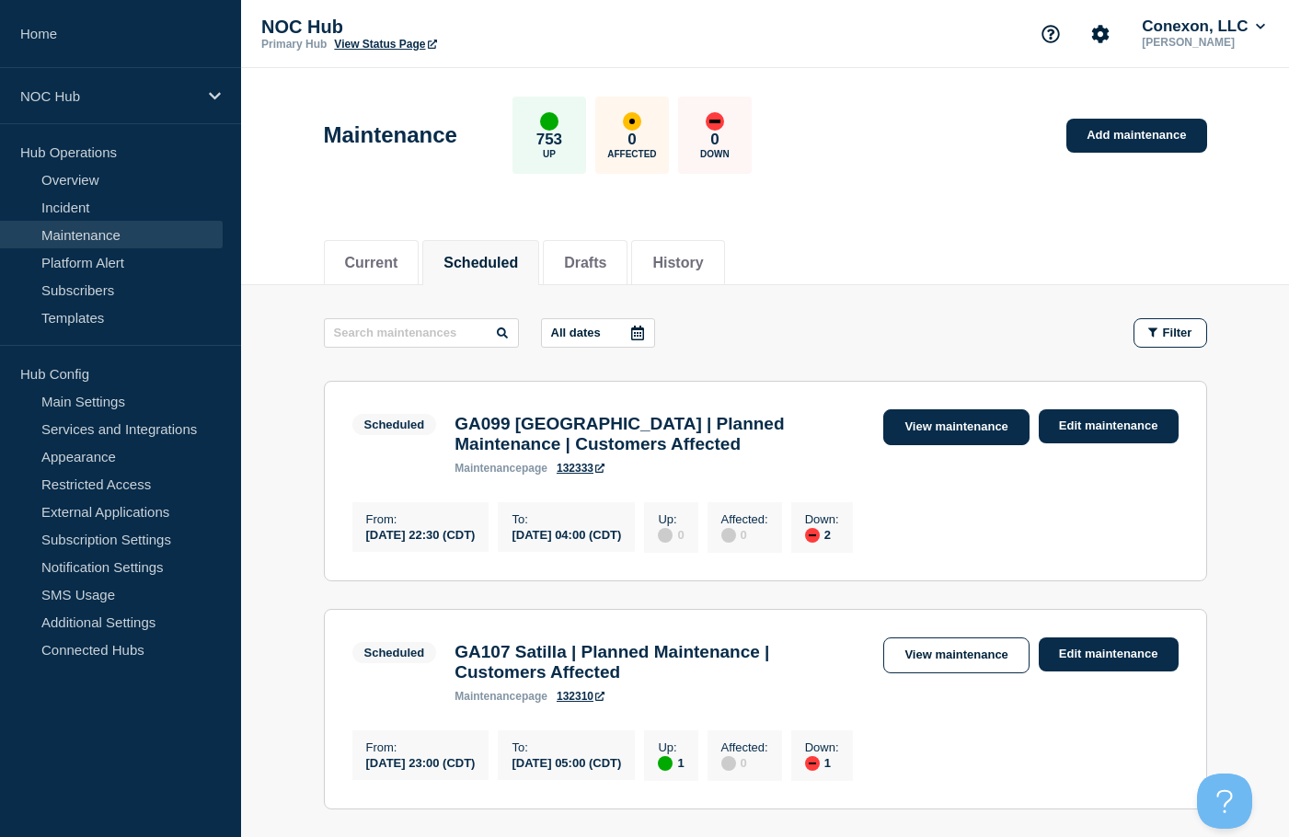
click at [926, 420] on link "View maintenance" at bounding box center [955, 427] width 145 height 36
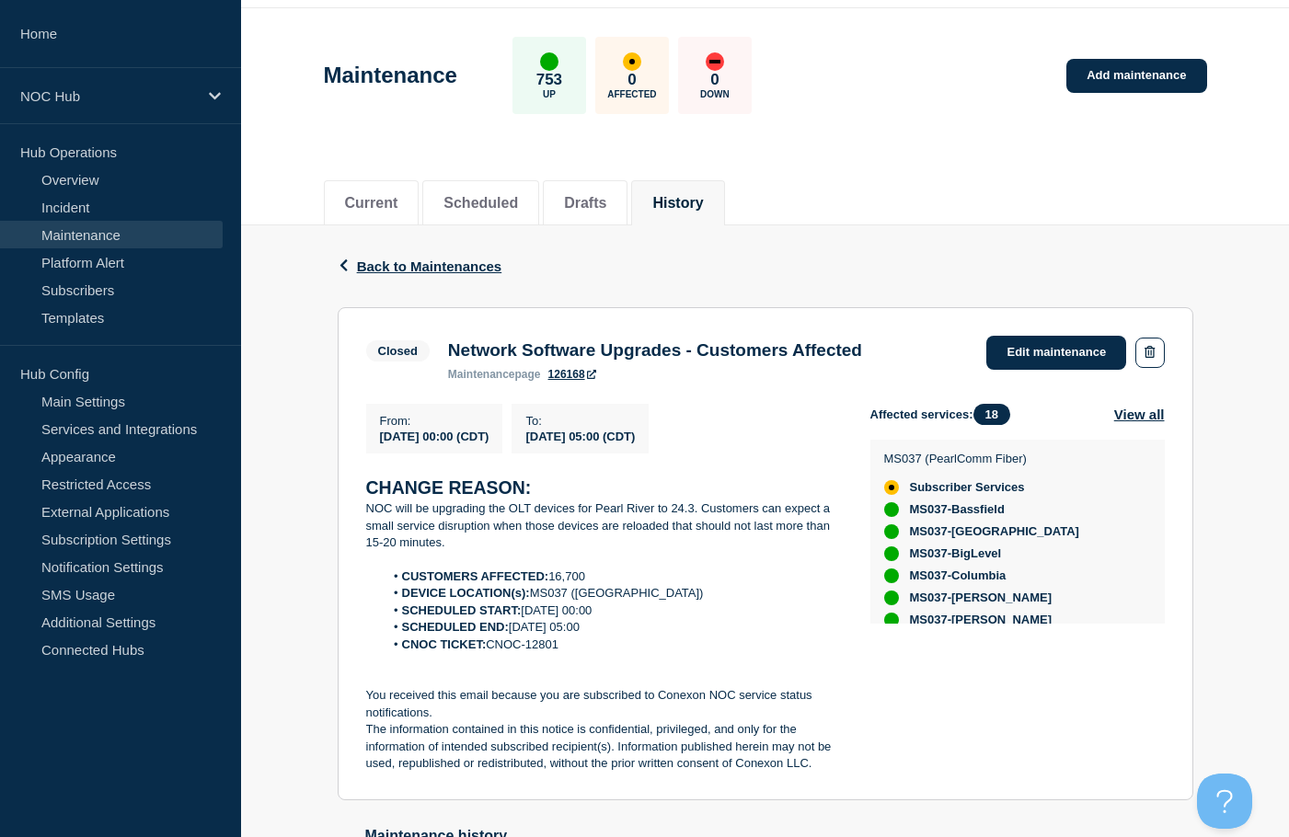
scroll to position [92, 0]
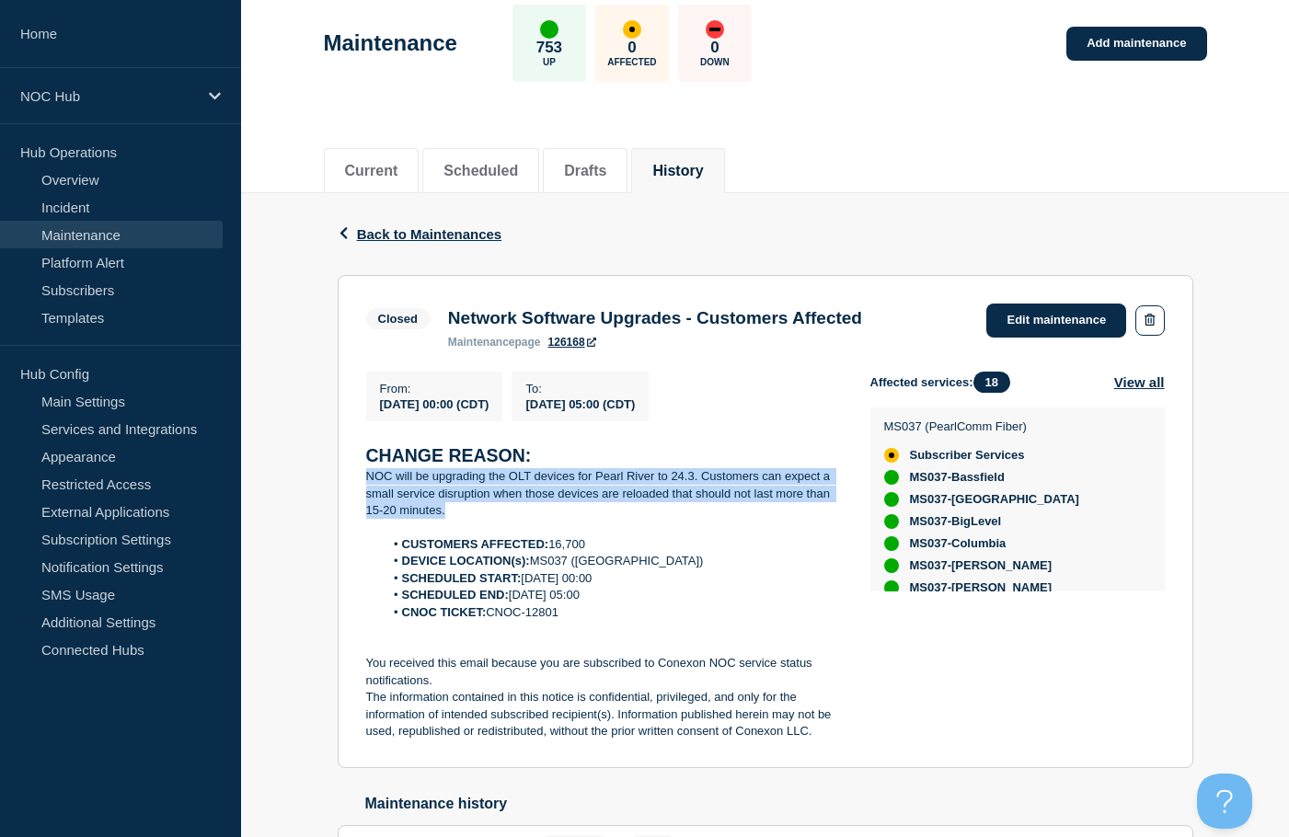
drag, startPoint x: 643, startPoint y: 511, endPoint x: 366, endPoint y: 488, distance: 277.9
click at [366, 488] on p "NOC will be upgrading the OLT devices for Pearl River to 24.3. Customers can ex…" at bounding box center [603, 493] width 475 height 51
copy p "NOC will be upgrading the OLT devices for Pearl River to 24.3. Customers can ex…"
